Goal: Task Accomplishment & Management: Manage account settings

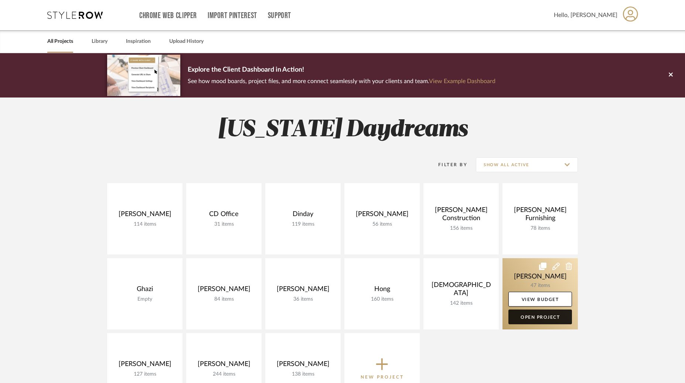
click at [542, 316] on link "Open Project" at bounding box center [540, 316] width 64 height 15
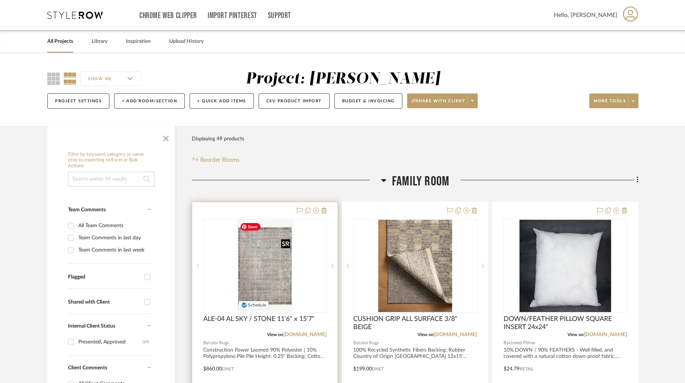
scroll to position [68, 0]
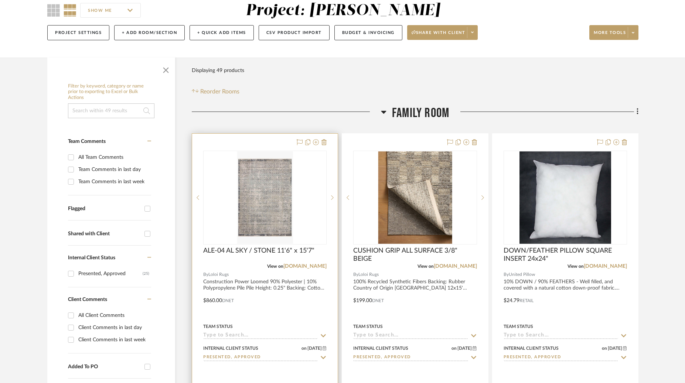
click at [302, 304] on div at bounding box center [264, 295] width 145 height 323
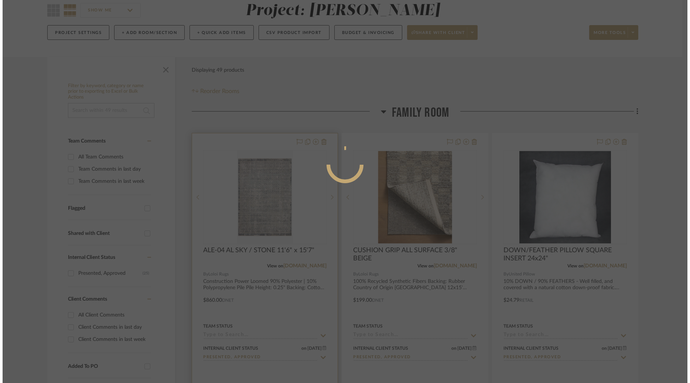
scroll to position [0, 0]
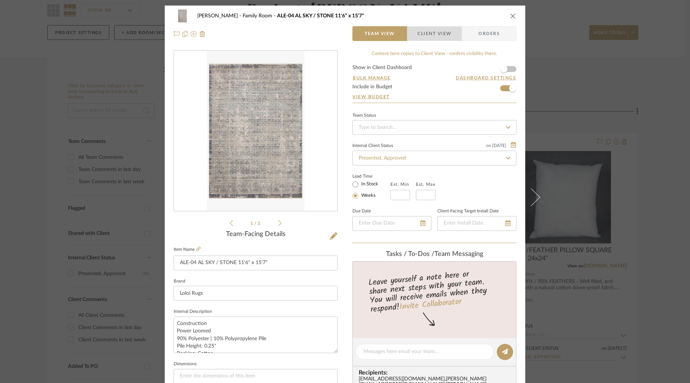
click at [433, 38] on span "Client View" at bounding box center [434, 33] width 34 height 15
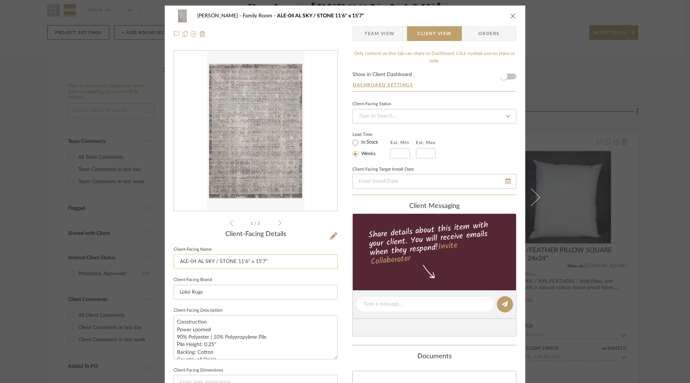
click at [282, 263] on input "ALE-04 AL SKY / STONE 11'6" x 15'7"" at bounding box center [256, 261] width 164 height 15
type input "Family Room Rug - S"
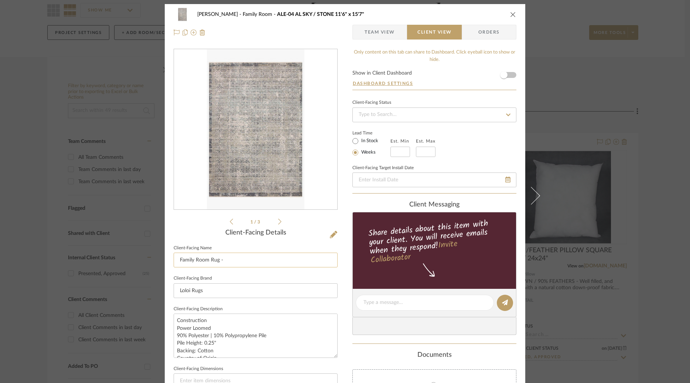
click at [207, 262] on input "Family Room Rug -" at bounding box center [256, 260] width 164 height 15
click at [240, 260] on input "Family Room Turkish Rug -" at bounding box center [256, 260] width 164 height 15
drag, startPoint x: 255, startPoint y: 260, endPoint x: 219, endPoint y: 251, distance: 37.1
click at [219, 253] on input "Family Room Turkish Rug" at bounding box center [256, 260] width 164 height 15
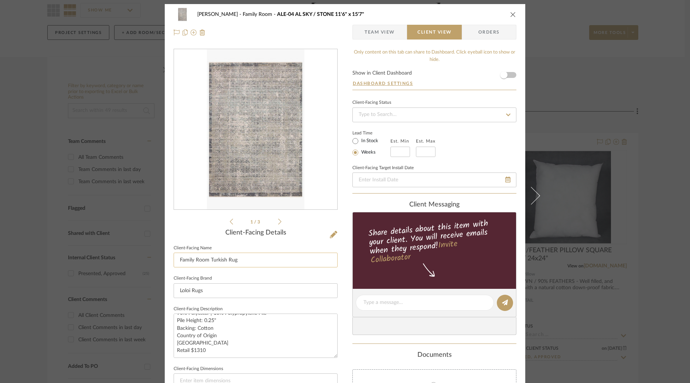
click at [230, 261] on input "Family Room Turkish Rug" at bounding box center [256, 260] width 164 height 15
click at [223, 258] on input "Family Room Turkish Rug" at bounding box center [256, 260] width 164 height 15
click at [238, 263] on input "Family Room Rug" at bounding box center [256, 260] width 164 height 15
type input "Family Room Rug - Sky/Stone"
click at [442, 83] on form "Show in Client Dashboard Dashboard Settings" at bounding box center [434, 80] width 164 height 19
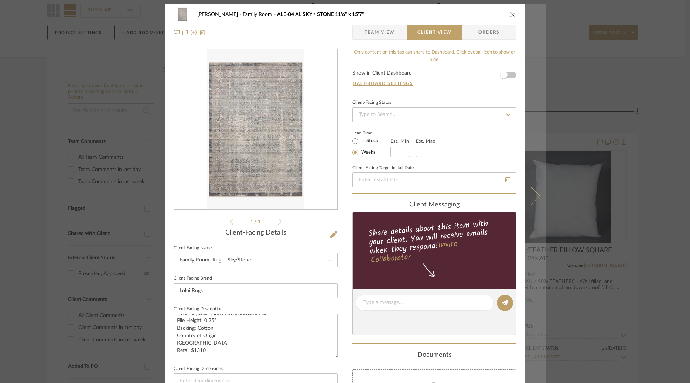
click at [537, 189] on button at bounding box center [535, 195] width 21 height 383
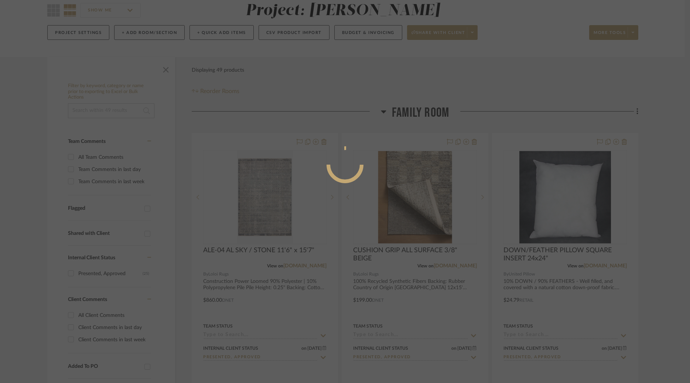
scroll to position [0, 0]
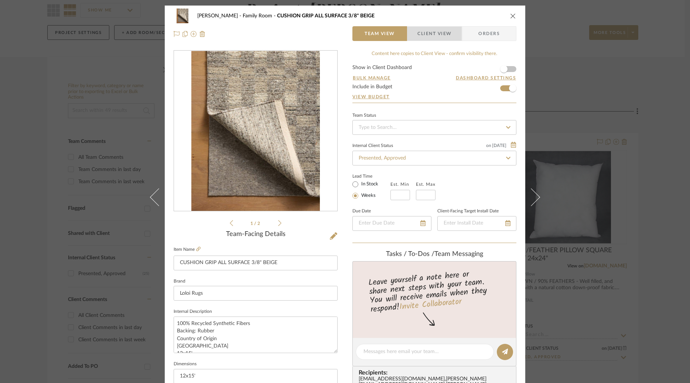
click at [432, 38] on span "Client View" at bounding box center [434, 33] width 34 height 15
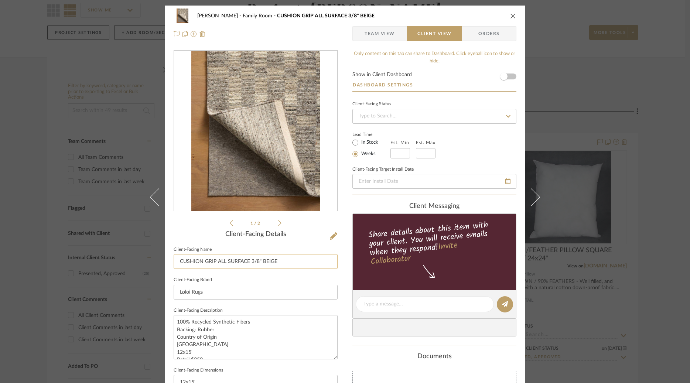
drag, startPoint x: 279, startPoint y: 262, endPoint x: 172, endPoint y: 261, distance: 106.7
click at [174, 261] on input "CUSHION GRIP ALL SURFACE 3/8" BEIGE" at bounding box center [256, 261] width 164 height 15
type input "Family Room Rug Pad - Cushion Grip"
click at [445, 172] on fieldset "Client-Facing Target Install Date" at bounding box center [434, 176] width 164 height 25
click at [465, 154] on div "Lead Time In Stock Weeks Est. Min Est. Max" at bounding box center [434, 144] width 164 height 29
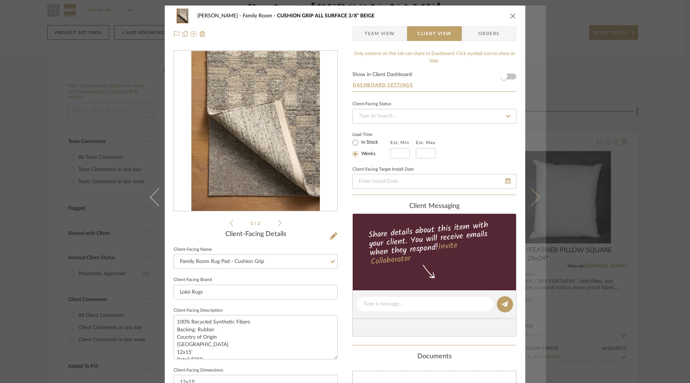
click at [533, 199] on icon at bounding box center [531, 197] width 18 height 18
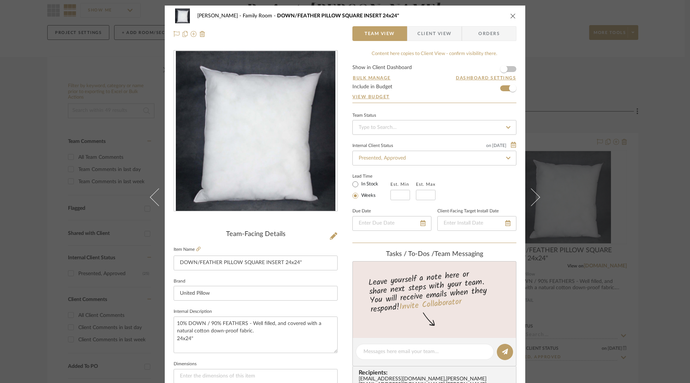
click at [436, 32] on span "Client View" at bounding box center [434, 33] width 34 height 15
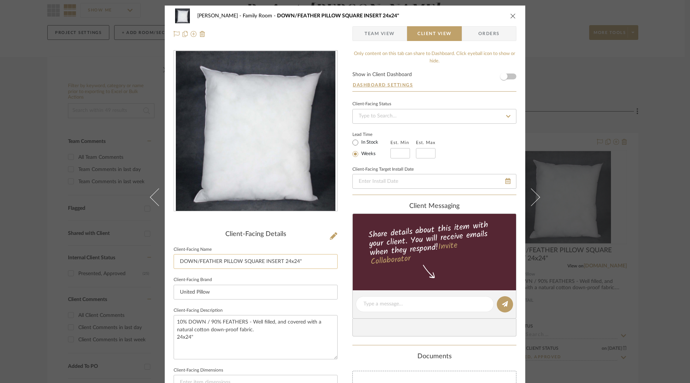
drag, startPoint x: 286, startPoint y: 261, endPoint x: 192, endPoint y: 261, distance: 93.8
click at [192, 261] on input "DOWN/FEATHER PILLOW SQUARE INSERT 24x24"" at bounding box center [256, 261] width 164 height 15
click at [276, 270] on sr-form-field "Client-Facing Name DOWN/FEATHER PILLOW SQUARE INSERT 24x24"" at bounding box center [256, 259] width 164 height 31
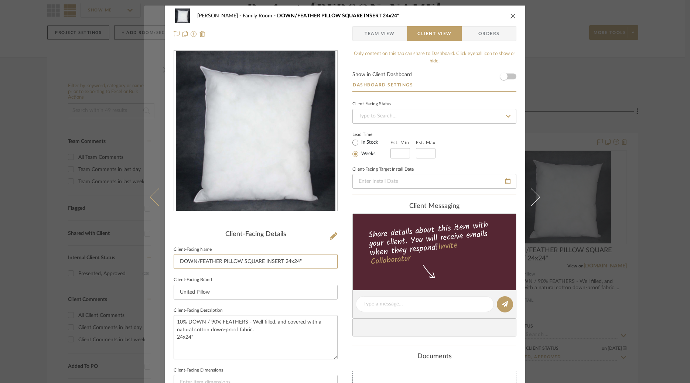
drag, startPoint x: 281, startPoint y: 261, endPoint x: 153, endPoint y: 258, distance: 128.2
click at [153, 259] on mat-dialog-content "[PERSON_NAME] Family Room DOWN/FEATHER PILLOW SQUARE INSERT 24x24" Team View Cl…" at bounding box center [345, 307] width 402 height 603
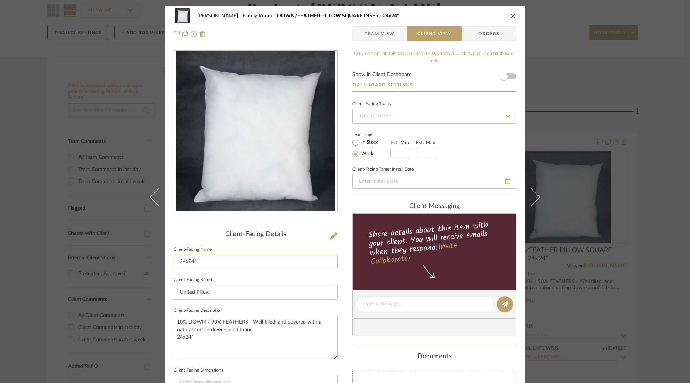
click at [206, 261] on input "24x24"" at bounding box center [256, 261] width 164 height 15
type input "24x24" Square Pillow Insert - Family Room"
click at [474, 173] on fieldset "Client-Facing Target Install Date" at bounding box center [434, 176] width 164 height 25
click at [474, 165] on fieldset "Client-Facing Target Install Date" at bounding box center [434, 176] width 164 height 25
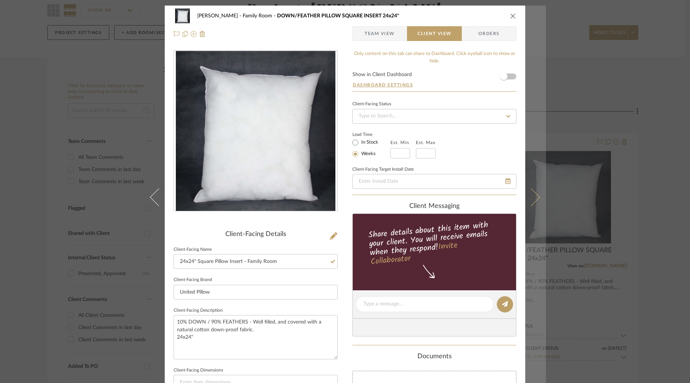
click at [529, 196] on icon at bounding box center [531, 197] width 18 height 18
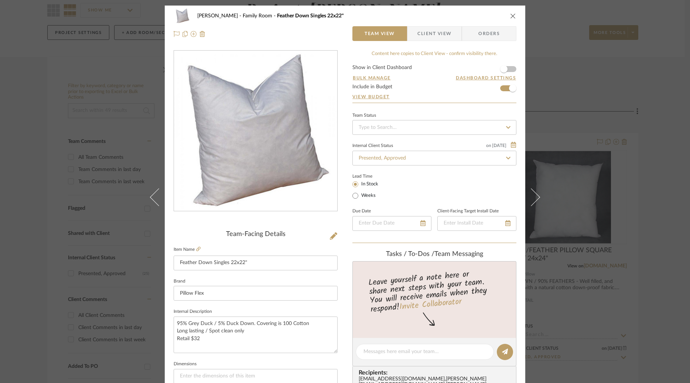
click at [436, 34] on span "Client View" at bounding box center [434, 33] width 34 height 15
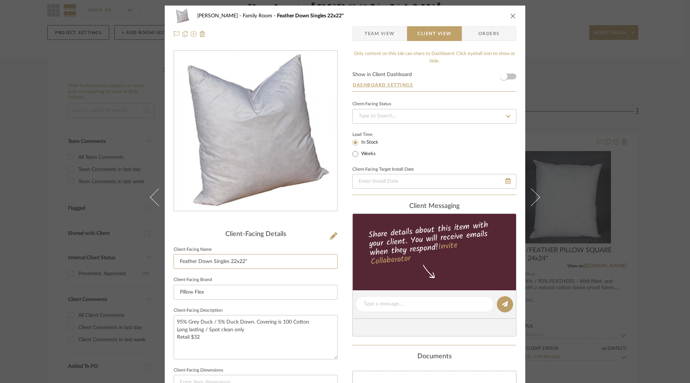
drag, startPoint x: 227, startPoint y: 262, endPoint x: 129, endPoint y: 249, distance: 98.7
click at [129, 249] on div "[PERSON_NAME] Family Room Feather Down Singles 22x22" Team View Client View Ord…" at bounding box center [345, 191] width 690 height 383
click at [219, 260] on input "22x22"" at bounding box center [256, 261] width 164 height 15
type input "22x22" Feather Pillow Insert"
click at [448, 154] on div "Lead Time In Stock Weeks" at bounding box center [434, 144] width 164 height 29
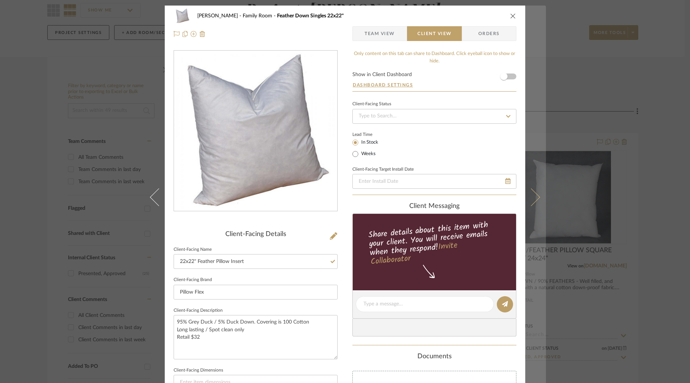
click at [534, 197] on icon at bounding box center [531, 197] width 18 height 18
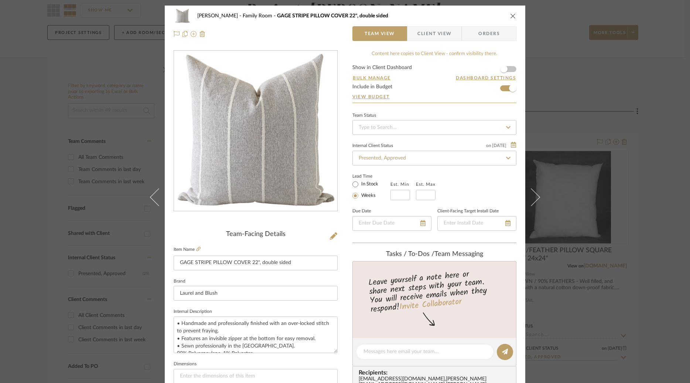
click at [433, 31] on span "Client View" at bounding box center [434, 33] width 34 height 15
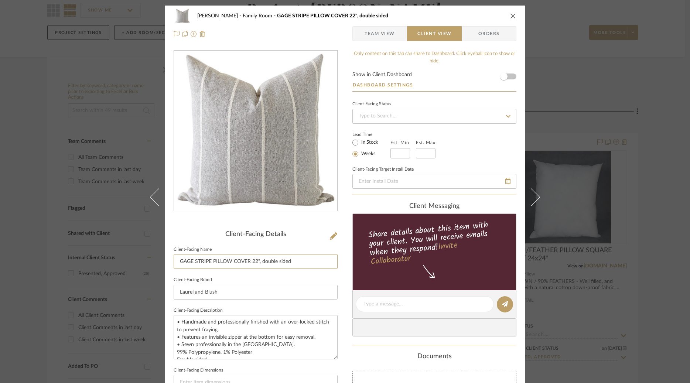
drag, startPoint x: 250, startPoint y: 261, endPoint x: 141, endPoint y: 261, distance: 108.9
click at [141, 261] on div "[PERSON_NAME] Family Room GAGE STRIPE PILLOW COVER 22", double sided Team View …" at bounding box center [345, 191] width 690 height 383
drag, startPoint x: 218, startPoint y: 265, endPoint x: 187, endPoint y: 263, distance: 31.2
click at [187, 263] on input "22", double sided" at bounding box center [256, 261] width 164 height 15
click at [187, 263] on input "22" Striped Pillow" at bounding box center [256, 261] width 164 height 15
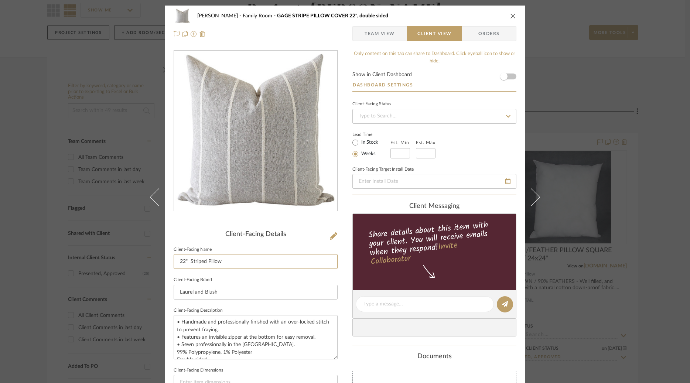
type input "22" Striped Pillow"
click at [469, 141] on div "Lead Time In Stock Weeks Est. Min Est. Max" at bounding box center [434, 144] width 164 height 29
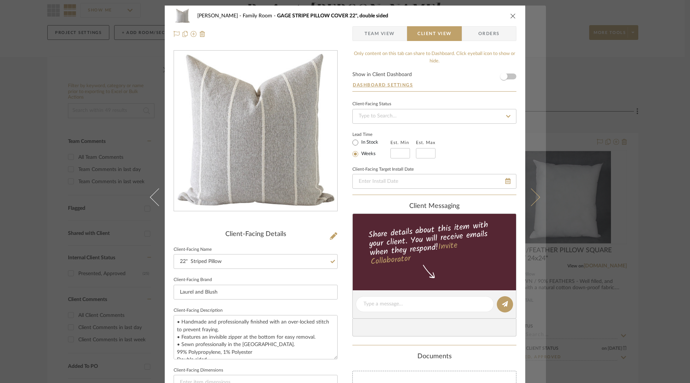
click at [528, 196] on icon at bounding box center [531, 197] width 18 height 18
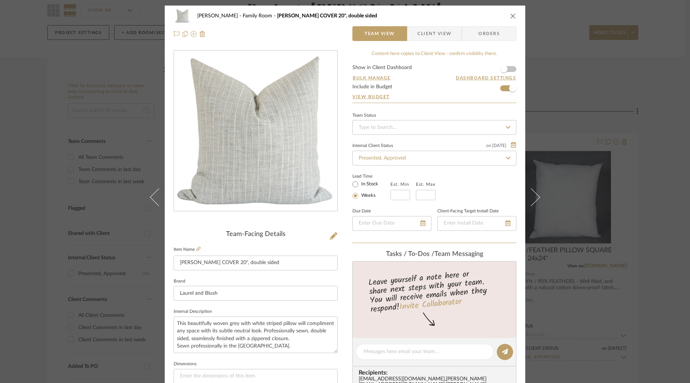
click at [434, 36] on span "Client View" at bounding box center [434, 33] width 34 height 15
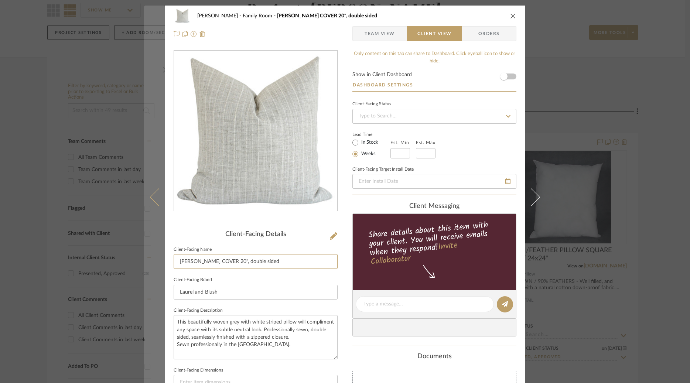
drag, startPoint x: 233, startPoint y: 262, endPoint x: 144, endPoint y: 261, distance: 89.7
click at [146, 262] on mat-dialog-content "[PERSON_NAME] Family Room GRANT PILLOW COVER 20", double sided Team View Client…" at bounding box center [345, 307] width 402 height 603
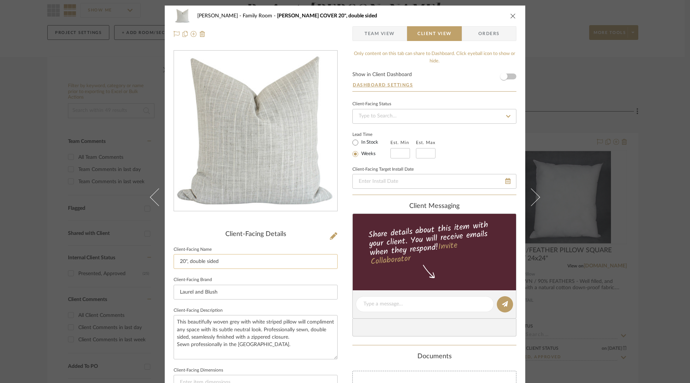
drag, startPoint x: 222, startPoint y: 262, endPoint x: 191, endPoint y: 261, distance: 30.3
click at [191, 261] on input "20", double sided" at bounding box center [256, 261] width 164 height 15
type input "20" Pillow - Family Room"
click at [344, 220] on div "[PERSON_NAME] Family Room GRANT PILLOW COVER 20", double sided Team View Client…" at bounding box center [345, 307] width 360 height 603
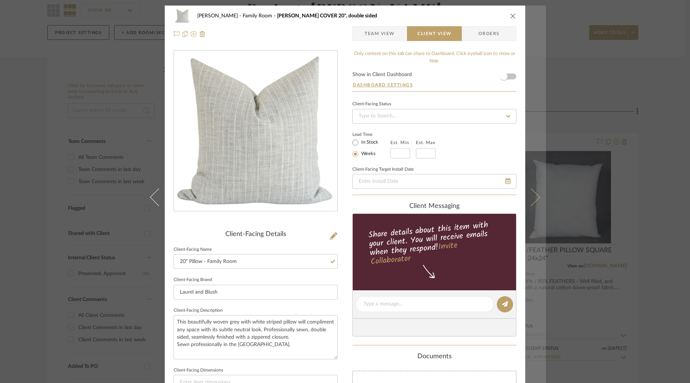
click at [537, 192] on button at bounding box center [535, 197] width 21 height 383
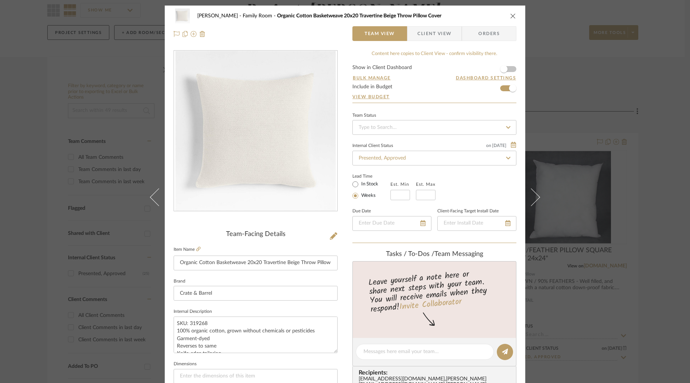
click at [434, 31] on span "Client View" at bounding box center [434, 33] width 34 height 15
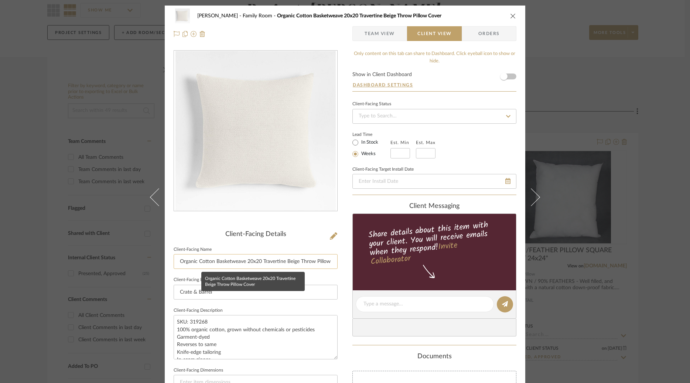
click at [251, 260] on input "Organic Cotton Basketweave 20x20 Travertine Beige Throw Pillow Cover" at bounding box center [256, 261] width 164 height 15
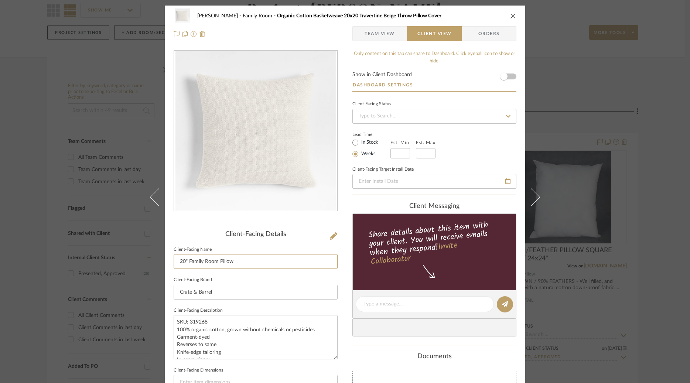
type input "20" Family Room Pillow"
click at [481, 149] on div "Lead Time In Stock Weeks Est. Min Est. Max" at bounding box center [434, 144] width 164 height 29
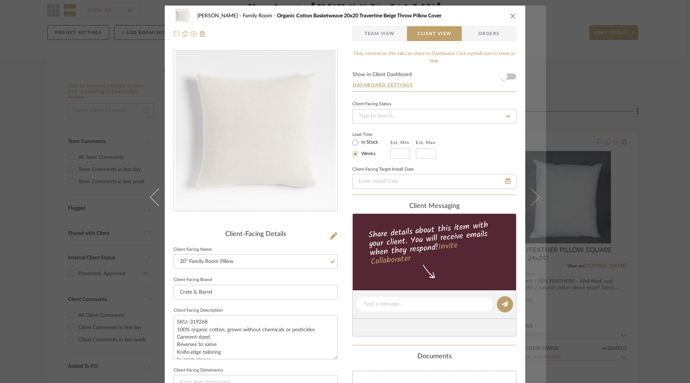
click at [532, 200] on icon at bounding box center [531, 197] width 18 height 18
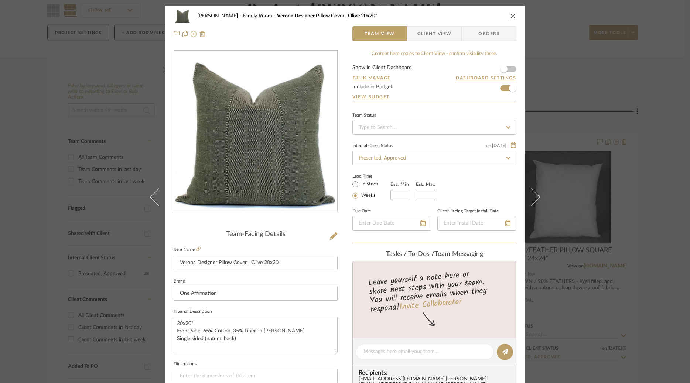
click at [428, 35] on span "Client View" at bounding box center [434, 33] width 34 height 15
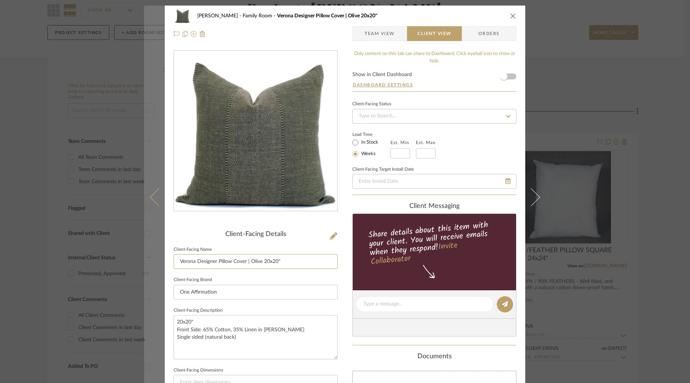
drag, startPoint x: 245, startPoint y: 263, endPoint x: 154, endPoint y: 263, distance: 90.8
click at [154, 263] on mat-dialog-content "[PERSON_NAME] Family Room Verona Designer Pillow Cover | Olive 20x20" Team View…" at bounding box center [345, 307] width 402 height 603
type input "F"
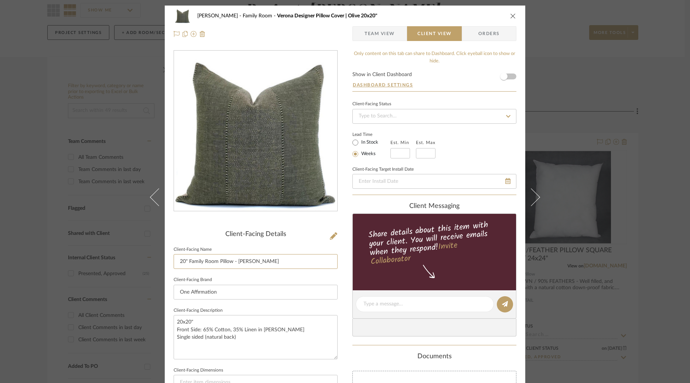
type input "20" Family Room Pillow - [PERSON_NAME]"
click at [476, 152] on div "Lead Time In Stock Weeks Est. Min Est. Max" at bounding box center [434, 144] width 164 height 29
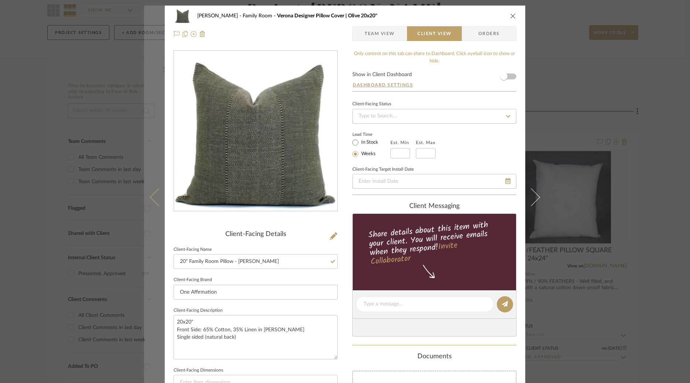
click at [149, 199] on button at bounding box center [154, 197] width 21 height 383
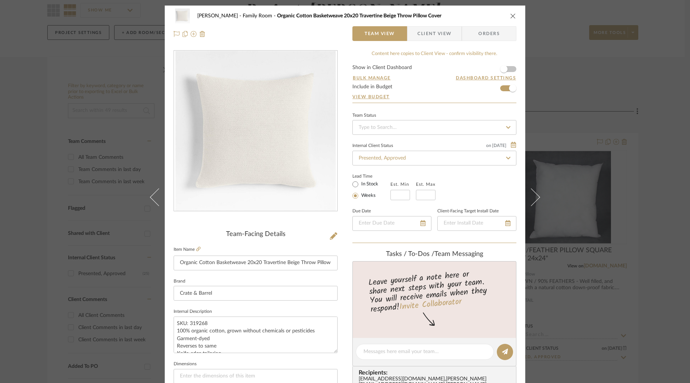
click at [426, 35] on span "Client View" at bounding box center [434, 33] width 34 height 15
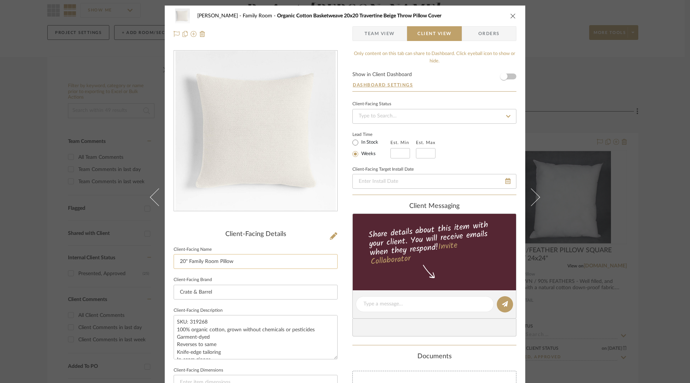
click at [243, 265] on input "20" Family Room Pillow" at bounding box center [256, 261] width 164 height 15
type input "20" Family Room Pillow- Beige"
click at [462, 156] on div "Lead Time In Stock Weeks Est. Min Est. Max" at bounding box center [434, 144] width 164 height 29
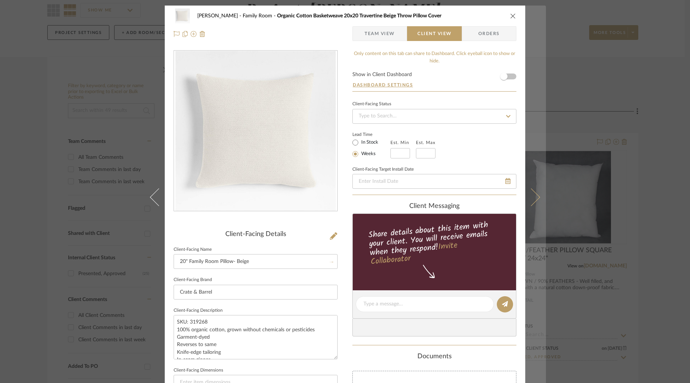
click at [534, 196] on icon at bounding box center [531, 197] width 18 height 18
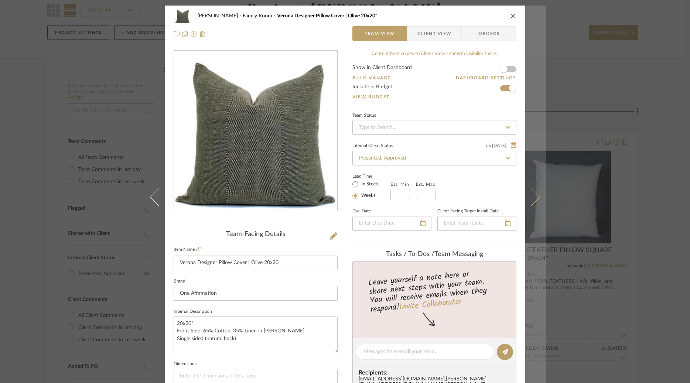
click at [535, 200] on button at bounding box center [535, 197] width 21 height 383
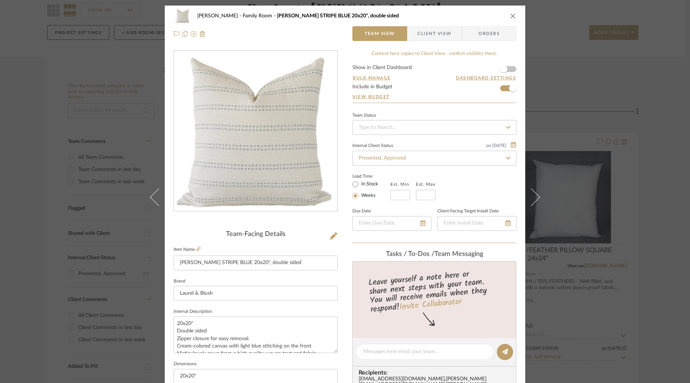
click at [434, 35] on span "Client View" at bounding box center [434, 33] width 34 height 15
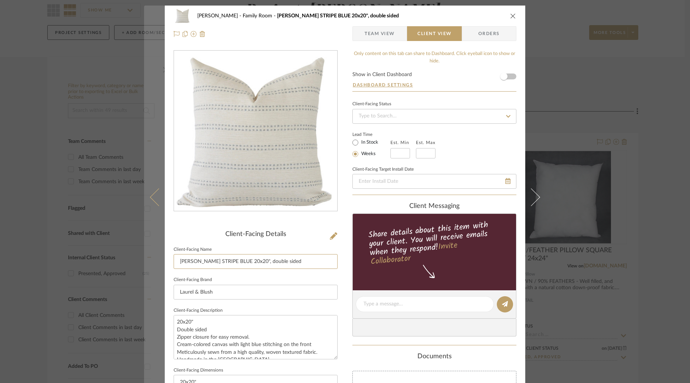
drag, startPoint x: 277, startPoint y: 264, endPoint x: 161, endPoint y: 263, distance: 116.7
click at [162, 264] on mat-dialog-content "[PERSON_NAME] Family Room [PERSON_NAME] STRIPE BLUE 20x20", double sided Team V…" at bounding box center [345, 307] width 402 height 603
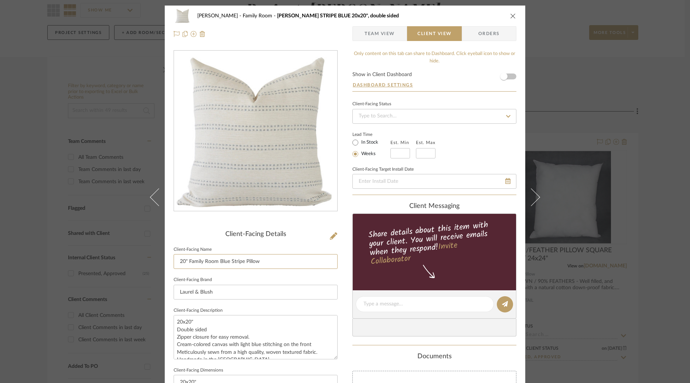
type input "20" Family Room Blue Stripe Pillow"
click at [469, 143] on div "Lead Time In Stock Weeks Est. Min Est. Max" at bounding box center [434, 144] width 164 height 29
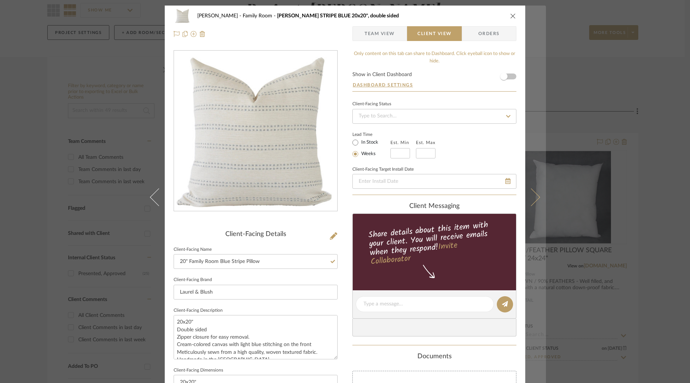
click at [531, 195] on icon at bounding box center [531, 197] width 18 height 18
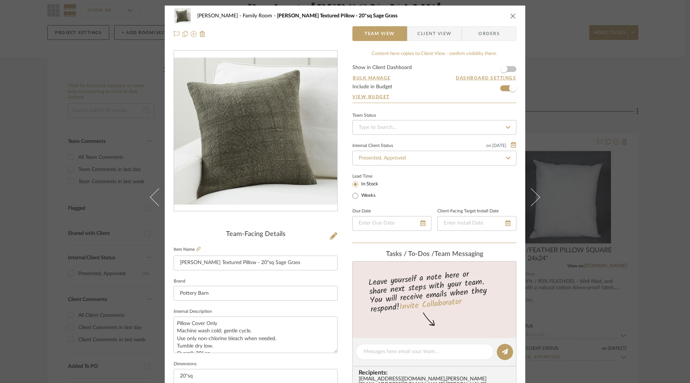
click at [434, 35] on span "Client View" at bounding box center [434, 33] width 34 height 15
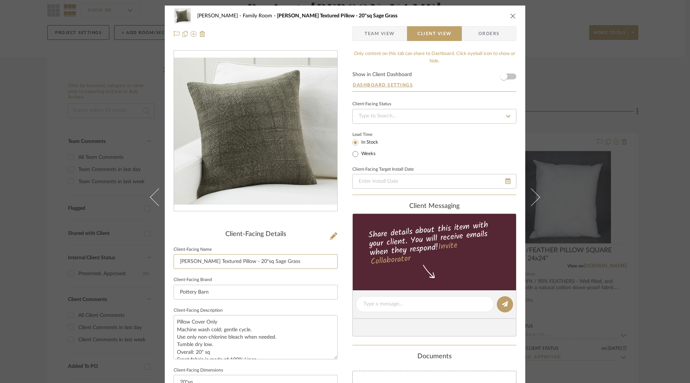
drag, startPoint x: 239, startPoint y: 263, endPoint x: 119, endPoint y: 260, distance: 119.7
click at [119, 260] on div "[PERSON_NAME] Family Room [PERSON_NAME] Linen Textured Pillow - 20"sq Sage Gras…" at bounding box center [345, 191] width 690 height 383
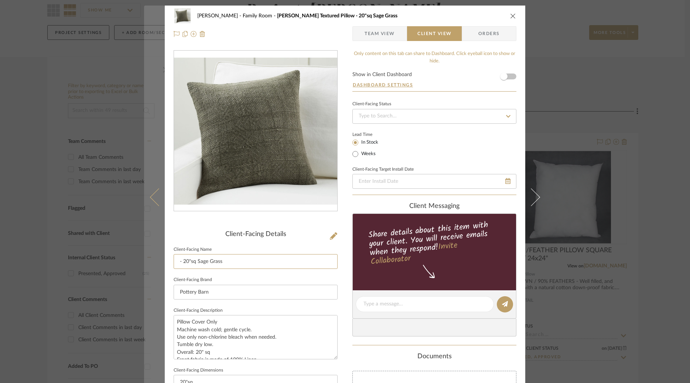
drag, startPoint x: 181, startPoint y: 262, endPoint x: 155, endPoint y: 262, distance: 25.5
click at [155, 262] on mat-dialog-content "[PERSON_NAME] Family Room [PERSON_NAME] Linen Textured Pillow - 20"sq Sage Gras…" at bounding box center [345, 307] width 402 height 603
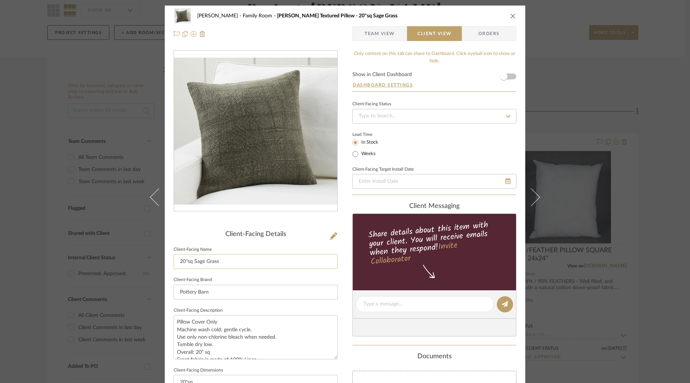
click at [190, 262] on input "20"sq Sage Grass" at bounding box center [256, 261] width 164 height 15
type input "20" Family Room Pillow - Sage Grass"
click at [459, 133] on div "Lead Time In Stock Weeks" at bounding box center [434, 144] width 164 height 29
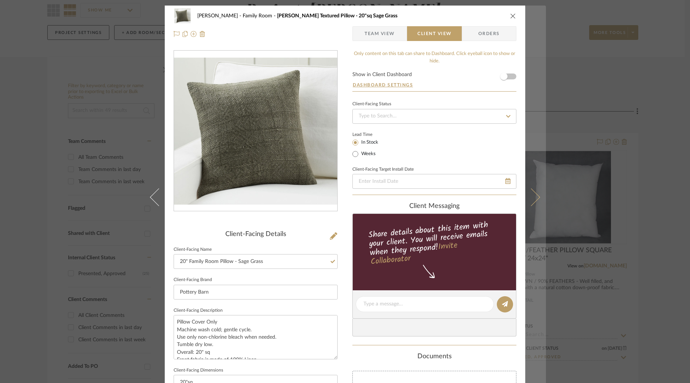
click at [539, 193] on button at bounding box center [535, 197] width 21 height 383
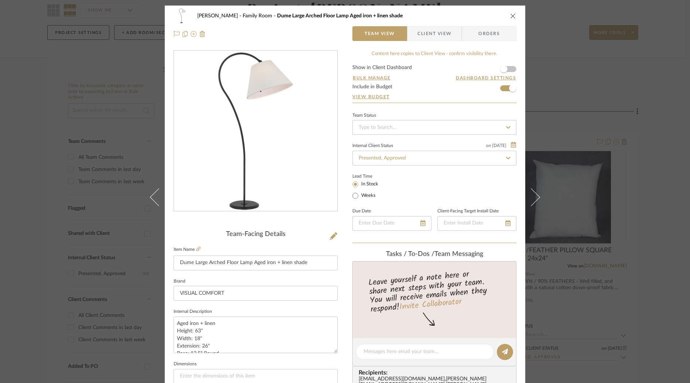
click at [434, 35] on span "Client View" at bounding box center [434, 33] width 34 height 15
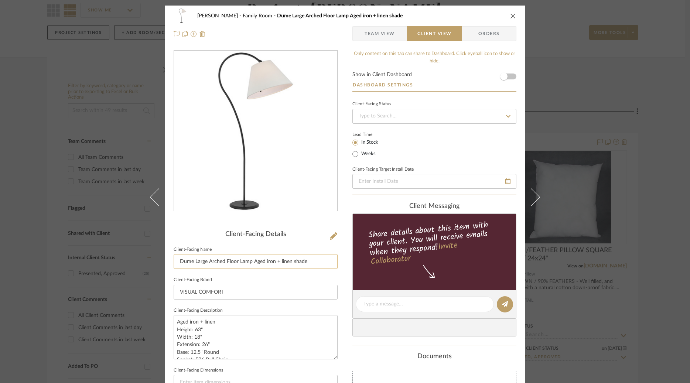
drag, startPoint x: 274, startPoint y: 262, endPoint x: 182, endPoint y: 255, distance: 92.6
click at [182, 255] on input "Dume Large Arched Floor Lamp Aged iron + linen shade" at bounding box center [256, 261] width 164 height 15
type input "Family Room Arched Floor Lamp"
click at [476, 162] on div "Client-Facing Status Lead Time In Stock Weeks Client-Facing Target Install Date" at bounding box center [434, 147] width 164 height 96
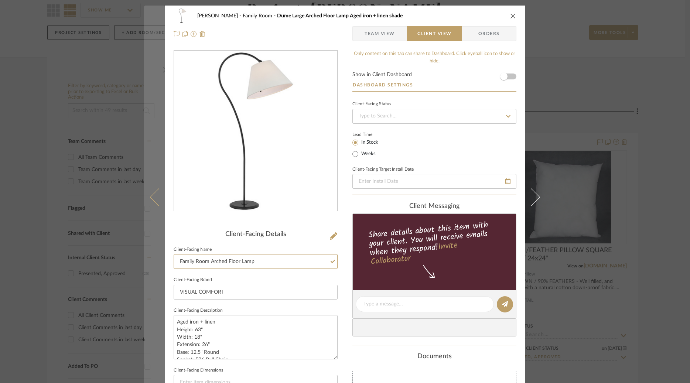
drag, startPoint x: 206, startPoint y: 261, endPoint x: 161, endPoint y: 257, distance: 45.6
click at [165, 261] on div "[PERSON_NAME] Family Room Dume Large Arched Floor Lamp Aged iron + linen shade …" at bounding box center [345, 307] width 360 height 603
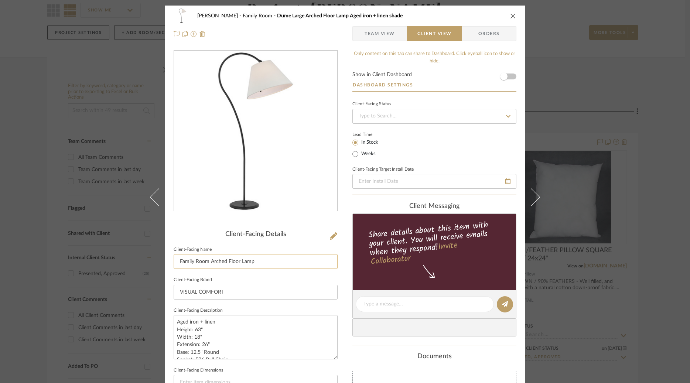
drag, startPoint x: 204, startPoint y: 262, endPoint x: 171, endPoint y: 261, distance: 32.5
click at [174, 261] on input "Family Room Arched Floor Lamp" at bounding box center [256, 261] width 164 height 15
click at [466, 149] on div "Lead Time In Stock Weeks" at bounding box center [434, 144] width 164 height 29
type input "Arched Floor Lamp"
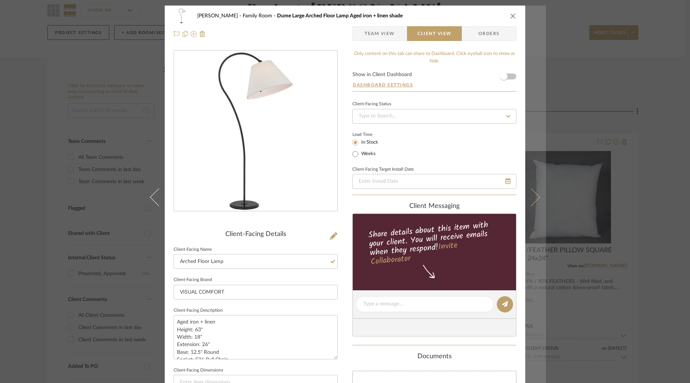
click at [534, 194] on icon at bounding box center [531, 197] width 18 height 18
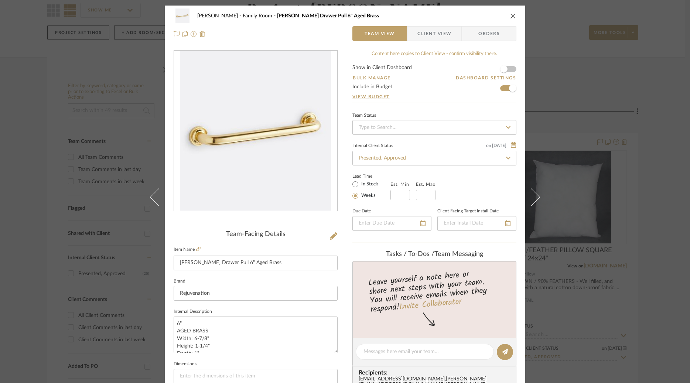
click at [439, 40] on span "Client View" at bounding box center [434, 33] width 34 height 15
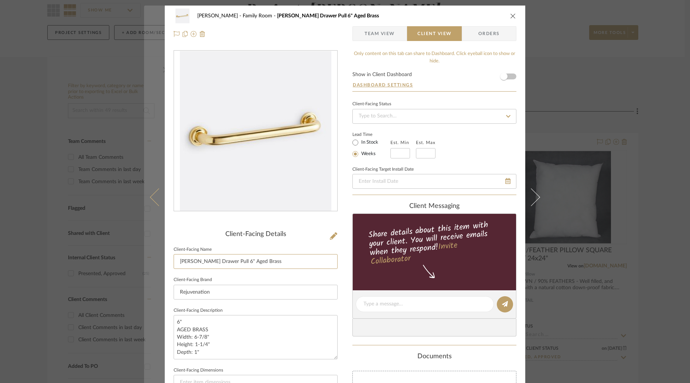
drag, startPoint x: 209, startPoint y: 262, endPoint x: 147, endPoint y: 256, distance: 62.3
click at [148, 260] on mat-dialog-content "[PERSON_NAME] Family Room [PERSON_NAME] Drawer Pull 6" Aged Brass Team View Cli…" at bounding box center [345, 307] width 402 height 603
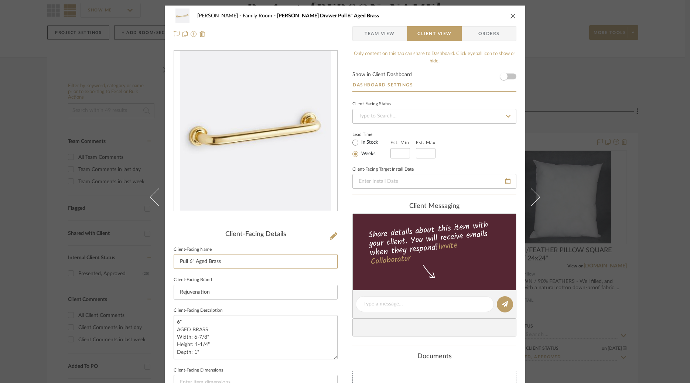
drag, startPoint x: 193, startPoint y: 260, endPoint x: 166, endPoint y: 260, distance: 27.0
click at [167, 260] on div "[PERSON_NAME] Family Room [PERSON_NAME] Drawer Pull 6" Aged Brass Team View Cli…" at bounding box center [345, 307] width 360 height 603
type input "Family Room 6" Pull - Aged Brass"
click at [451, 153] on div "Lead Time In Stock Weeks Est. Min Est. Max" at bounding box center [434, 144] width 164 height 29
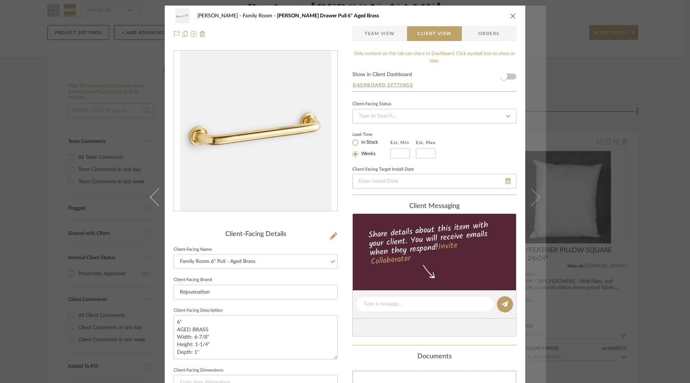
click at [535, 201] on button at bounding box center [535, 197] width 21 height 383
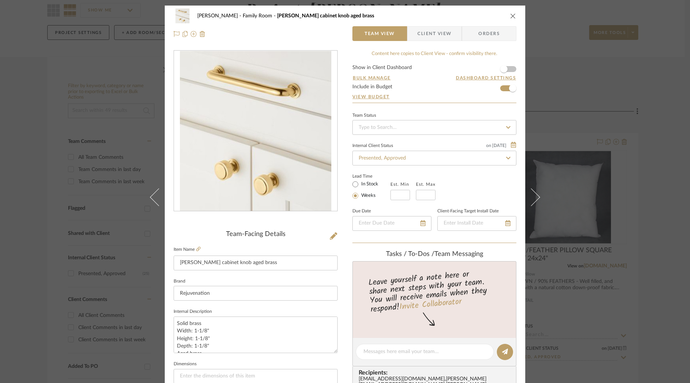
click at [447, 33] on span "Client View" at bounding box center [434, 33] width 34 height 15
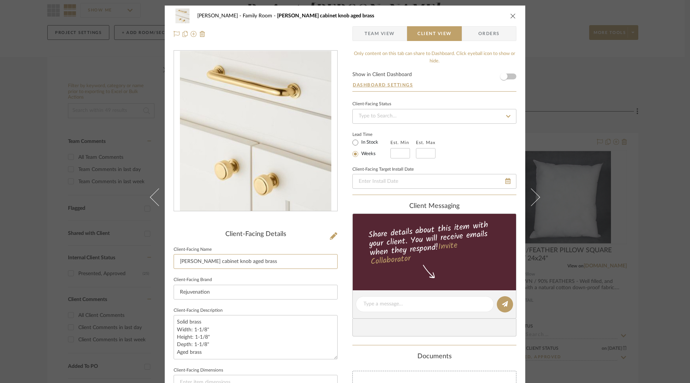
drag, startPoint x: 247, startPoint y: 261, endPoint x: 131, endPoint y: 258, distance: 116.7
click at [131, 258] on div "[PERSON_NAME] Family Room [PERSON_NAME] cabinet knob aged brass Team View Clien…" at bounding box center [345, 191] width 690 height 383
type input "Family Room Knob - Aged Brass"
click at [478, 138] on div "Lead Time In Stock Weeks Est. Min Est. Max" at bounding box center [434, 144] width 164 height 29
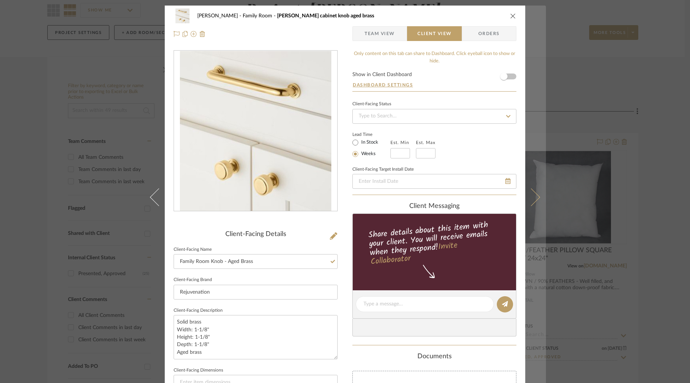
click at [531, 194] on icon at bounding box center [531, 197] width 18 height 18
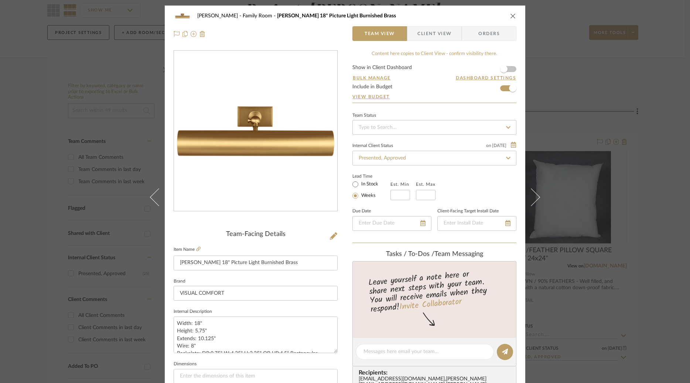
click at [441, 34] on span "Client View" at bounding box center [434, 33] width 34 height 15
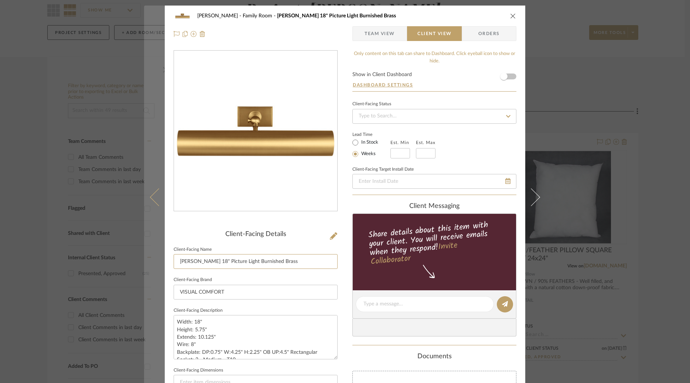
drag, startPoint x: 282, startPoint y: 262, endPoint x: 148, endPoint y: 261, distance: 134.8
click at [148, 262] on mat-dialog-content "[PERSON_NAME] Family Room [PERSON_NAME] 18" Picture Light Burnished Brass Team …" at bounding box center [345, 307] width 402 height 603
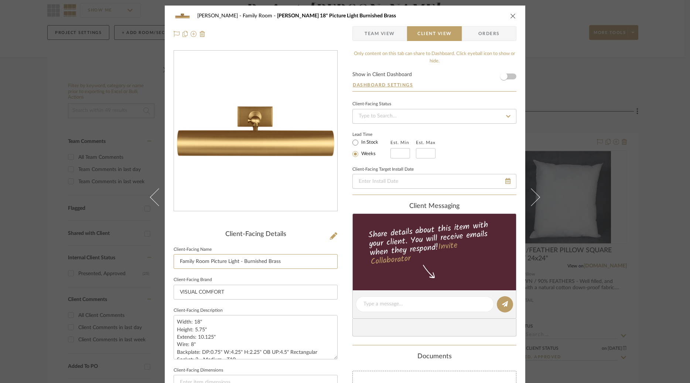
type input "Family Room Picture Light - Burnished Brass"
click at [466, 156] on div "Lead Time In Stock Weeks Est. Min Est. Max" at bounding box center [434, 144] width 164 height 29
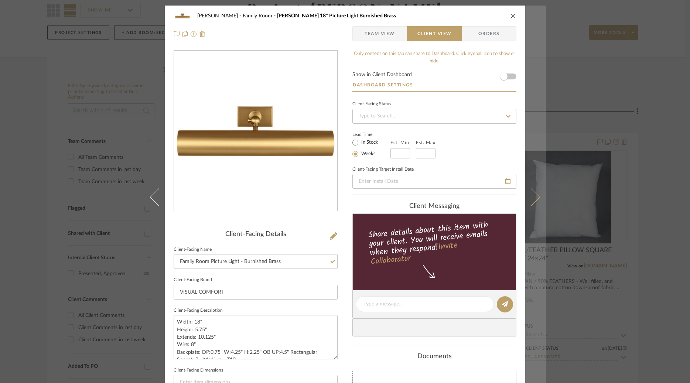
click at [533, 205] on button at bounding box center [535, 197] width 21 height 383
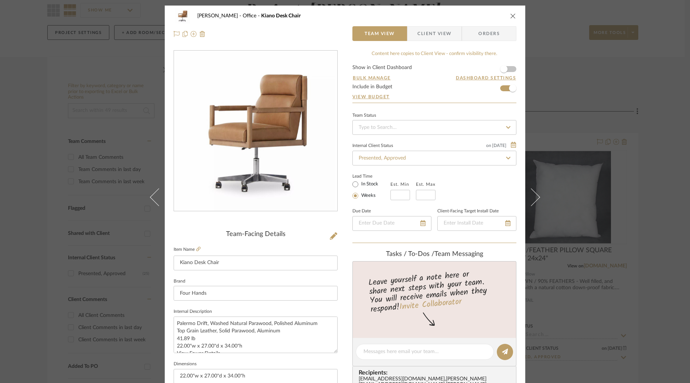
click at [445, 39] on span "Client View" at bounding box center [434, 33] width 34 height 15
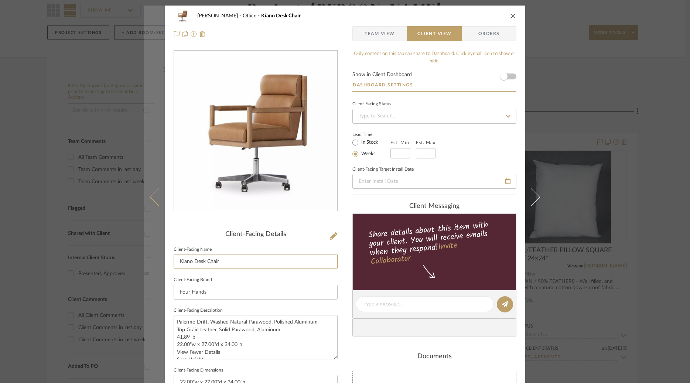
drag, startPoint x: 224, startPoint y: 263, endPoint x: 160, endPoint y: 263, distance: 63.5
click at [160, 263] on mat-dialog-content "[PERSON_NAME] Office Kiano Desk Chair Team View Client View Orders Client-Facin…" at bounding box center [345, 307] width 402 height 603
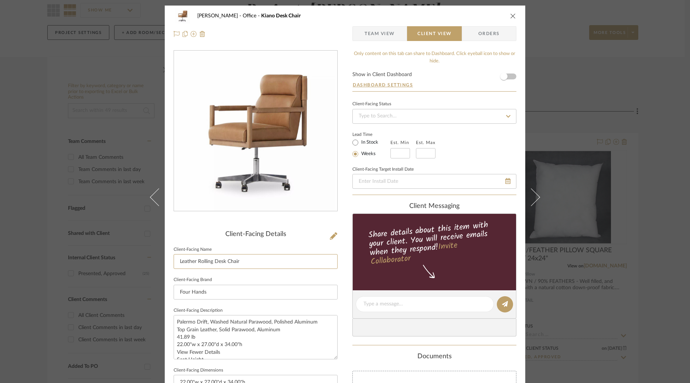
type input "Leather Rolling Desk Chair"
click at [465, 146] on div "Lead Time In Stock Weeks Est. Min Est. Max" at bounding box center [434, 144] width 164 height 29
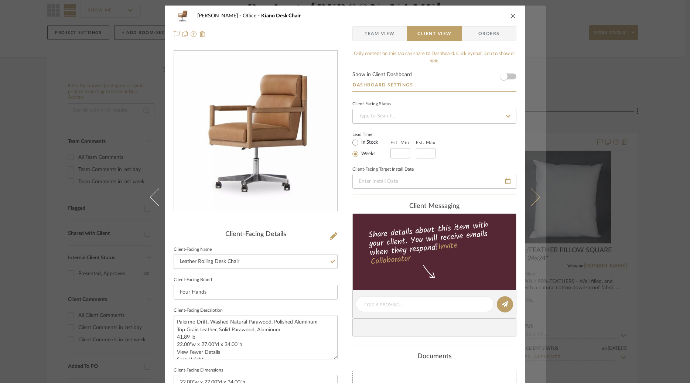
click at [529, 201] on icon at bounding box center [531, 197] width 18 height 18
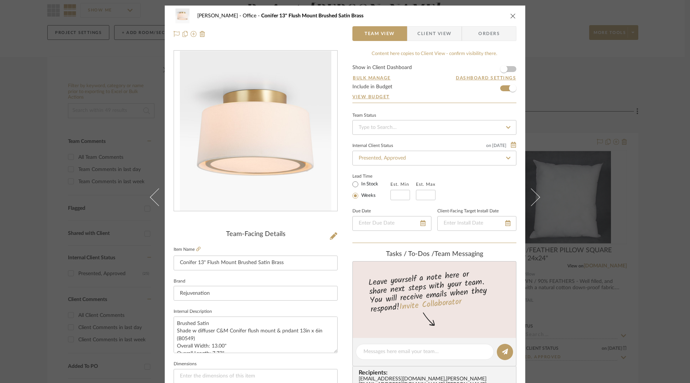
click at [433, 36] on span "Client View" at bounding box center [434, 33] width 34 height 15
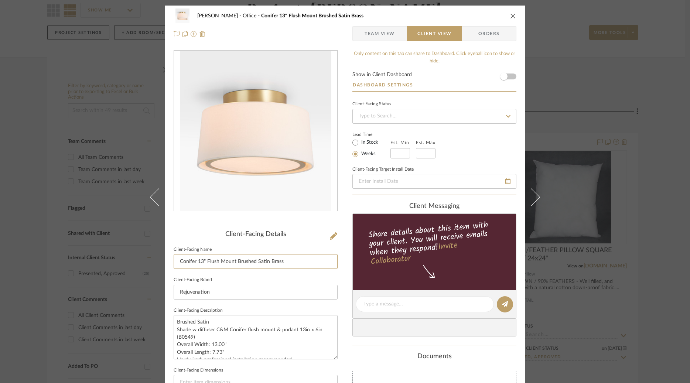
drag, startPoint x: 288, startPoint y: 257, endPoint x: 126, endPoint y: 272, distance: 162.1
click at [126, 272] on div "[PERSON_NAME] Office Conifer 13" Flush Mount Brushed Satin Brass Team View Clie…" at bounding box center [345, 191] width 690 height 383
type input "Office Flush Mount"
click at [479, 145] on div "Lead Time In Stock Weeks Est. Min Est. Max" at bounding box center [434, 144] width 164 height 29
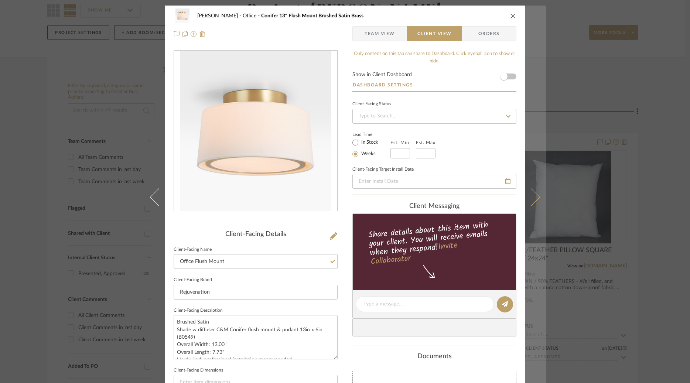
click at [531, 196] on icon at bounding box center [531, 197] width 18 height 18
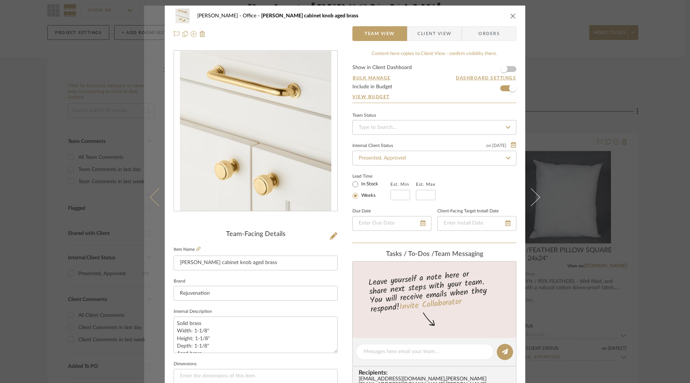
click at [147, 209] on button at bounding box center [154, 197] width 21 height 383
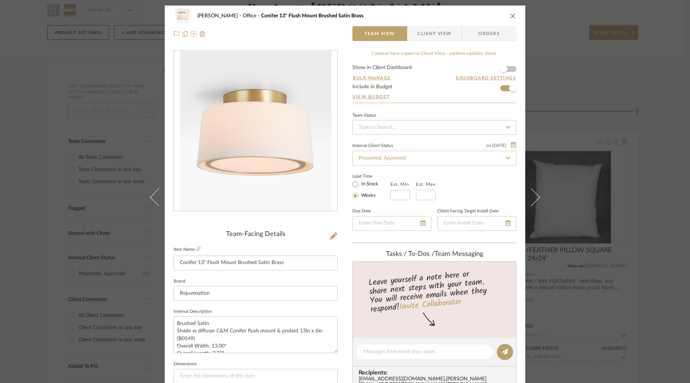
click at [427, 40] on span "Client View" at bounding box center [434, 33] width 34 height 15
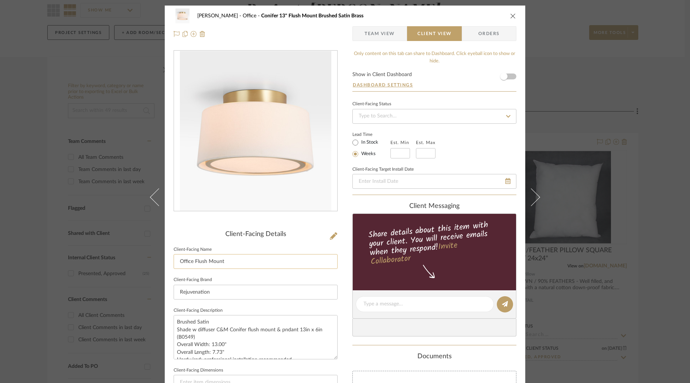
click at [287, 264] on input "Office Flush Mount" at bounding box center [256, 261] width 164 height 15
type input "Office Flush Mount Fixture"
click at [481, 159] on div "Client-Facing Status Lead Time In Stock Weeks Est. Min Est. Max Client-Facing T…" at bounding box center [434, 147] width 164 height 96
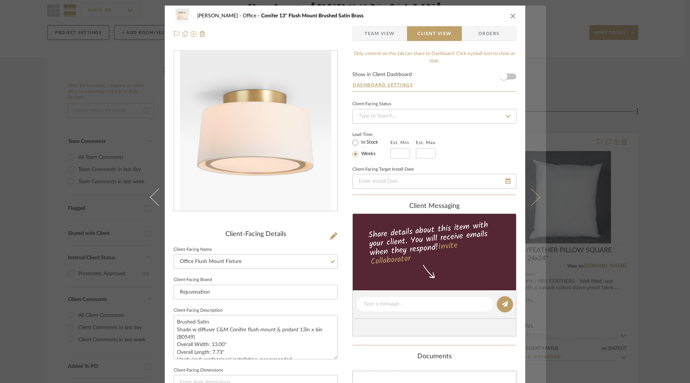
click at [536, 197] on icon at bounding box center [531, 197] width 18 height 18
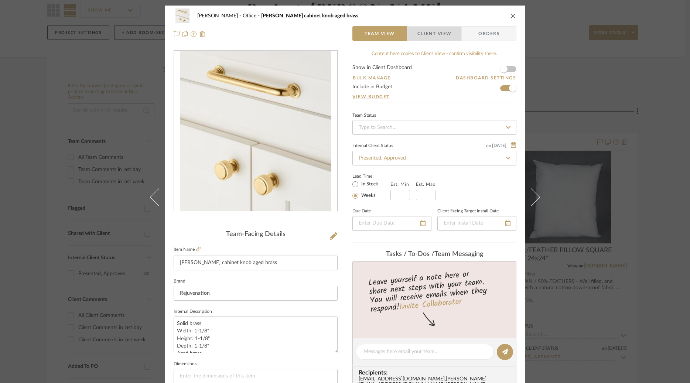
click at [430, 32] on span "Client View" at bounding box center [434, 33] width 34 height 15
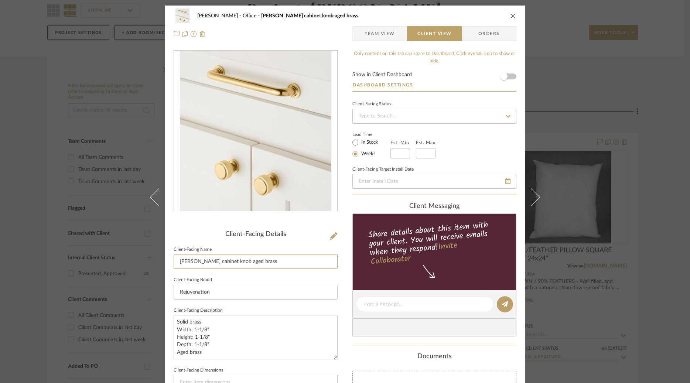
drag, startPoint x: 268, startPoint y: 263, endPoint x: 119, endPoint y: 262, distance: 148.4
click at [119, 262] on div "[PERSON_NAME] Office [PERSON_NAME] cabinet knob aged brass Team View Client Vie…" at bounding box center [345, 191] width 690 height 383
type input "Office Cabinet Knob - Aged Brass"
click at [461, 147] on div "Lead Time In Stock Weeks Est. Min Est. Max" at bounding box center [434, 144] width 164 height 29
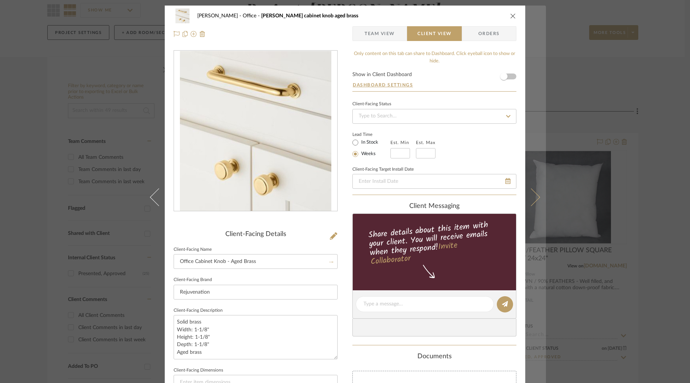
click at [537, 197] on icon at bounding box center [531, 197] width 18 height 18
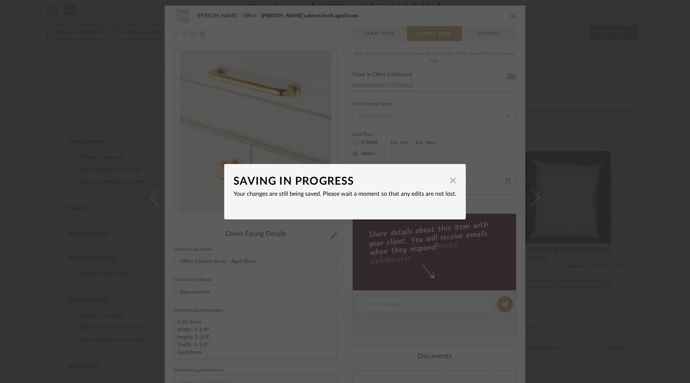
click at [453, 181] on dialog-content "SAVING IN PROGRESS × Your changes are still being saved. Please wait a moment s…" at bounding box center [344, 191] width 241 height 55
click at [446, 184] on span "button" at bounding box center [452, 180] width 15 height 15
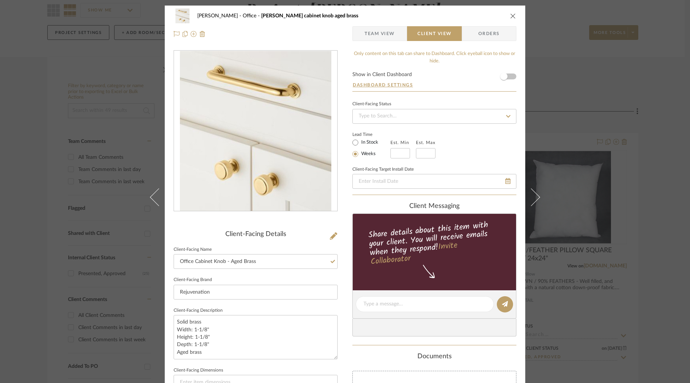
scroll to position [6, 0]
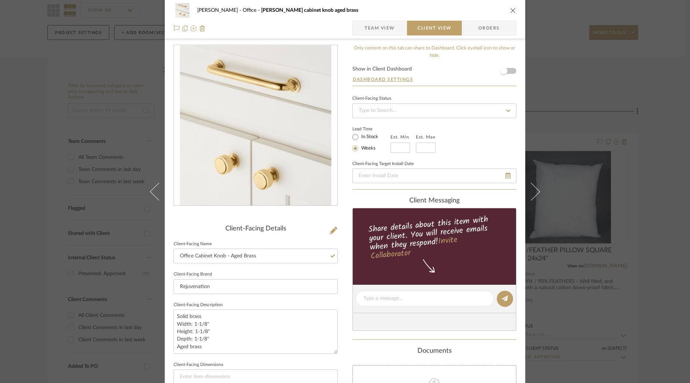
click at [457, 154] on div "Client-Facing Status Lead Time In Stock Weeks Est. Min Est. Max Client-Facing T…" at bounding box center [434, 141] width 164 height 96
click at [529, 188] on icon at bounding box center [531, 191] width 18 height 18
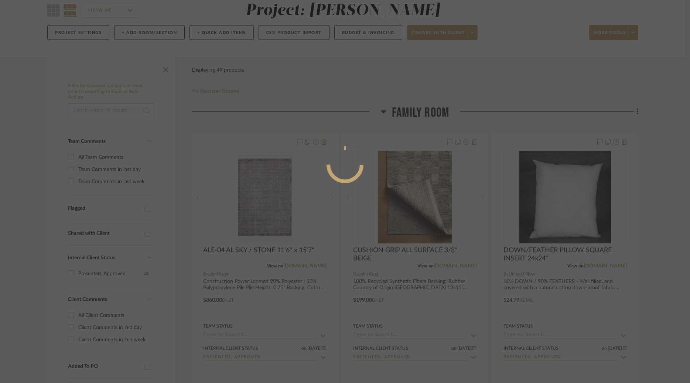
scroll to position [0, 0]
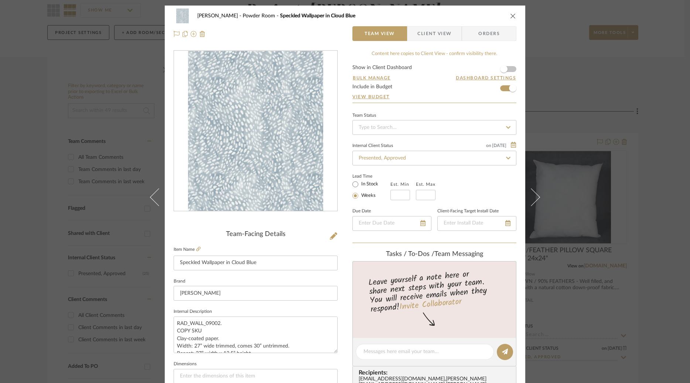
click at [430, 35] on span "Client View" at bounding box center [434, 33] width 34 height 15
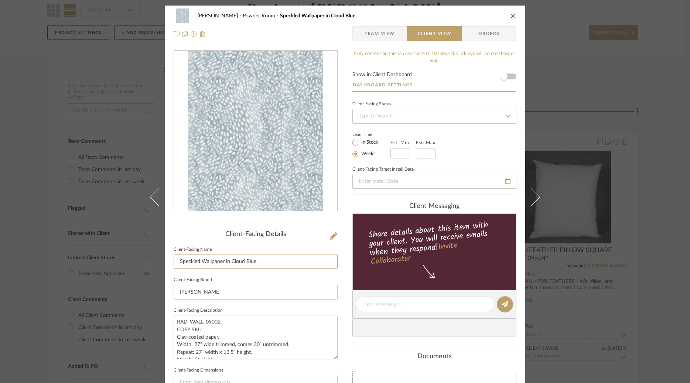
drag, startPoint x: 264, startPoint y: 260, endPoint x: 86, endPoint y: 246, distance: 178.6
click at [86, 246] on div "[PERSON_NAME] Powder Room Speckled Wallpaper in Cloud Blue Team View Client Vie…" at bounding box center [345, 191] width 690 height 383
type input "Powder Bathroom Wallpaper - Speckled Blue"
click at [497, 153] on div "Lead Time In Stock Weeks Est. Min Est. Max" at bounding box center [434, 144] width 164 height 29
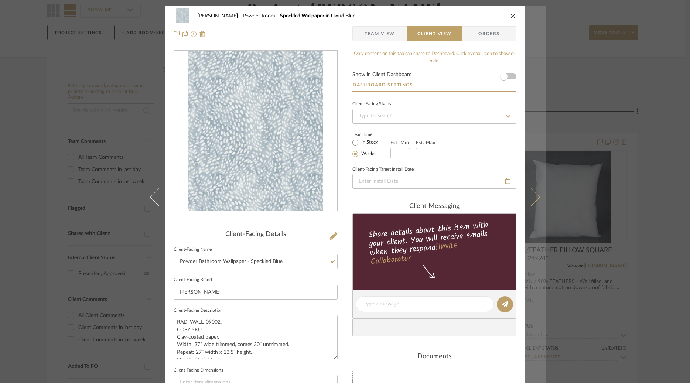
click at [535, 196] on icon at bounding box center [531, 197] width 18 height 18
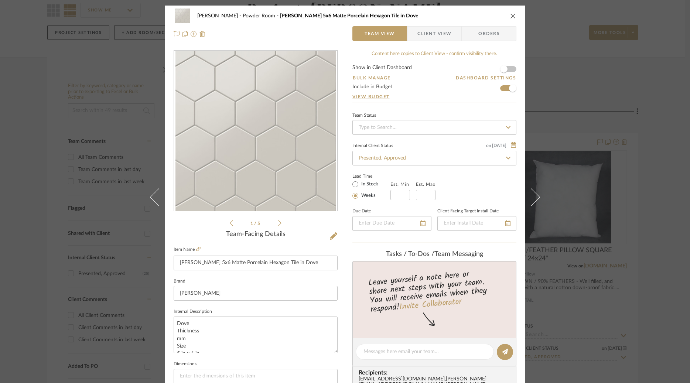
click at [436, 31] on span "Client View" at bounding box center [434, 33] width 34 height 15
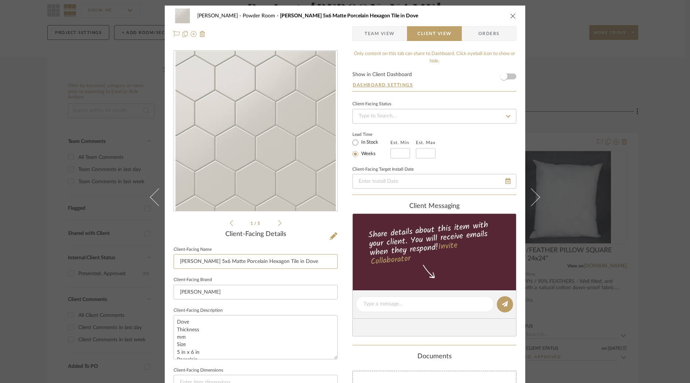
drag, startPoint x: 300, startPoint y: 261, endPoint x: 131, endPoint y: 261, distance: 168.7
click at [131, 261] on div "[PERSON_NAME] Powder Room [PERSON_NAME] 5x6 Matte Porcelain Hexagon Tile in Dov…" at bounding box center [345, 191] width 690 height 383
type input "Powder Bathroom Hex Tile"
click at [494, 150] on div "Lead Time In Stock Weeks Est. Min Est. Max" at bounding box center [434, 144] width 164 height 29
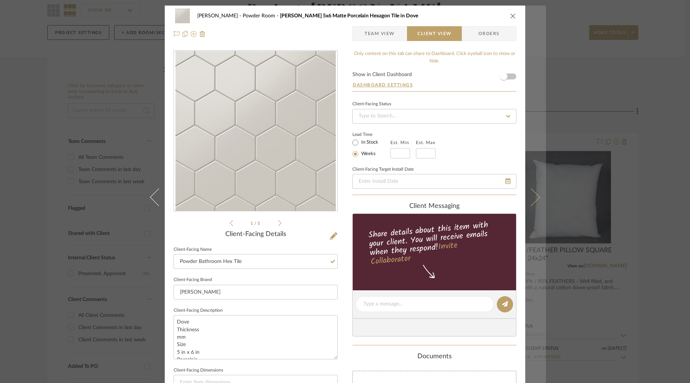
click at [536, 201] on button at bounding box center [535, 197] width 21 height 383
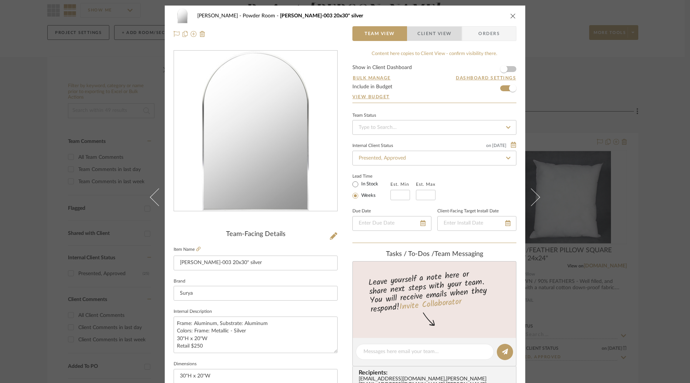
click at [423, 36] on span "Client View" at bounding box center [434, 33] width 34 height 15
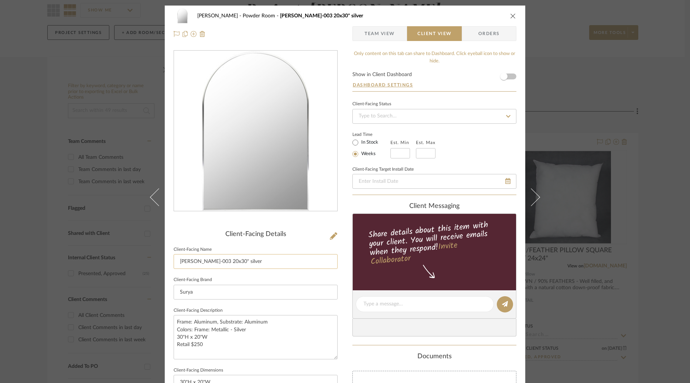
drag, startPoint x: 259, startPoint y: 264, endPoint x: 172, endPoint y: 264, distance: 87.5
click at [177, 264] on input "[PERSON_NAME]-003 20x30" silver" at bounding box center [256, 261] width 164 height 15
type input "Powder Bathroom Arched Mirror"
click at [486, 139] on div "Lead Time In Stock Weeks Est. Min Est. Max" at bounding box center [434, 144] width 164 height 29
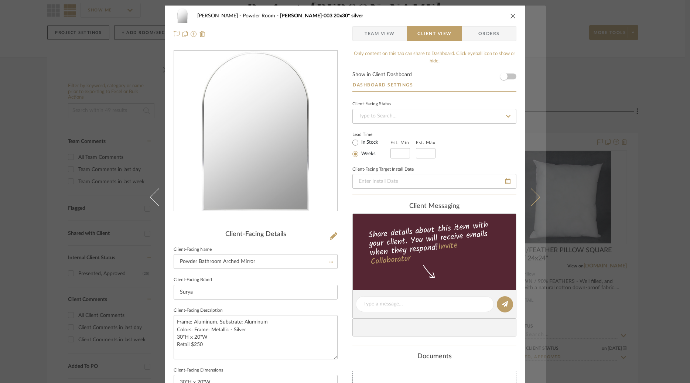
click at [528, 200] on icon at bounding box center [531, 197] width 18 height 18
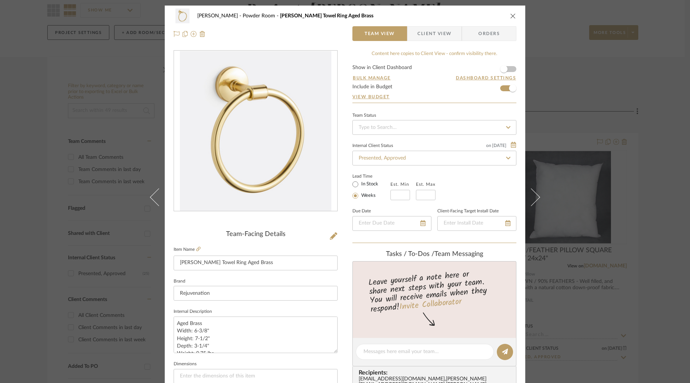
click at [438, 35] on span "Client View" at bounding box center [434, 33] width 34 height 15
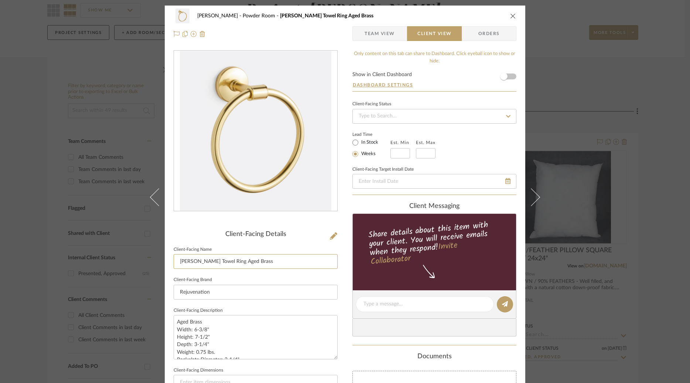
drag, startPoint x: 172, startPoint y: 262, endPoint x: 141, endPoint y: 254, distance: 32.8
click at [141, 254] on div "[PERSON_NAME] Powder Room [PERSON_NAME] Towel Ring Aged Brass Team View Client …" at bounding box center [345, 191] width 690 height 383
type input "Powder Bathroom Towel Ring - Aged Brass"
click at [466, 165] on fieldset "Client-Facing Target Install Date" at bounding box center [434, 176] width 164 height 25
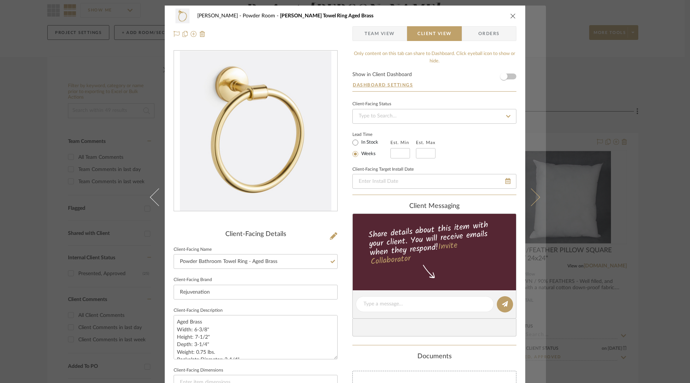
click at [533, 198] on icon at bounding box center [531, 197] width 18 height 18
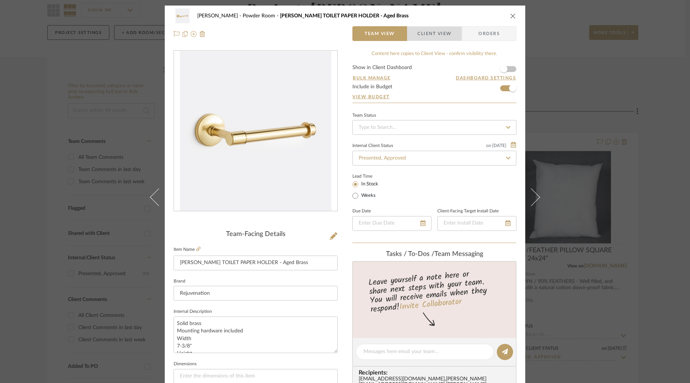
click at [429, 38] on span "Client View" at bounding box center [434, 33] width 34 height 15
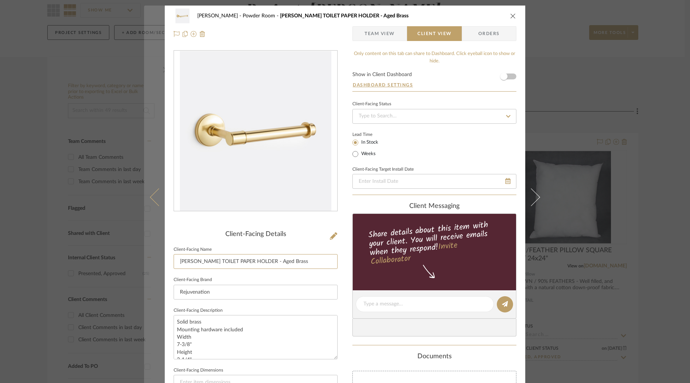
drag, startPoint x: 277, startPoint y: 261, endPoint x: 148, endPoint y: 244, distance: 129.6
click at [148, 244] on mat-dialog-content "[PERSON_NAME] Powder Room [PERSON_NAME] TOILET PAPER HOLDER - Aged Brass Team V…" at bounding box center [345, 307] width 402 height 603
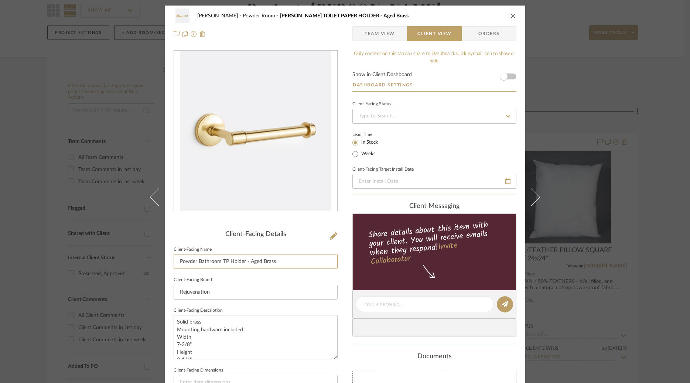
type input "Powder Bathroom TP Holder - Aged Brass"
click at [464, 154] on div "Lead Time In Stock Weeks" at bounding box center [434, 144] width 164 height 29
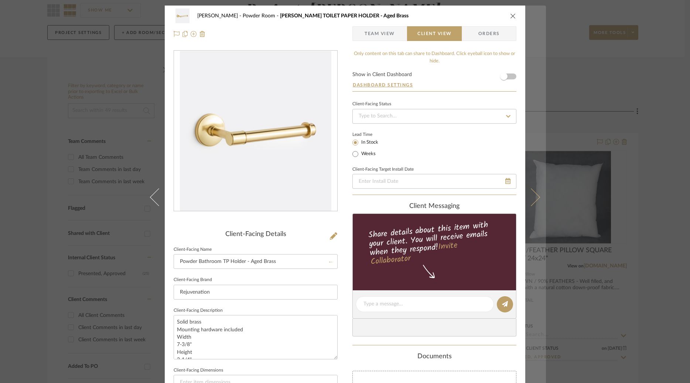
click at [533, 191] on button at bounding box center [535, 197] width 21 height 383
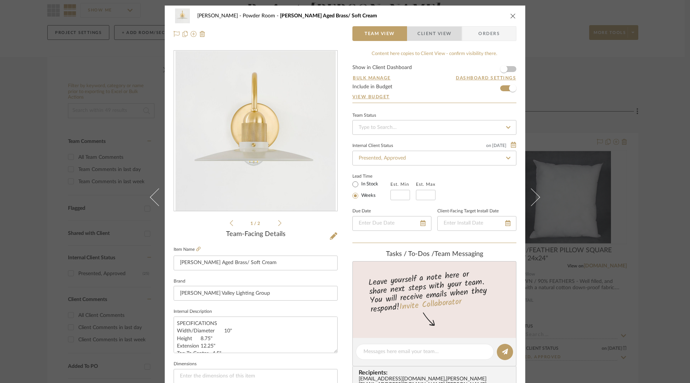
click at [427, 36] on span "Client View" at bounding box center [434, 33] width 34 height 15
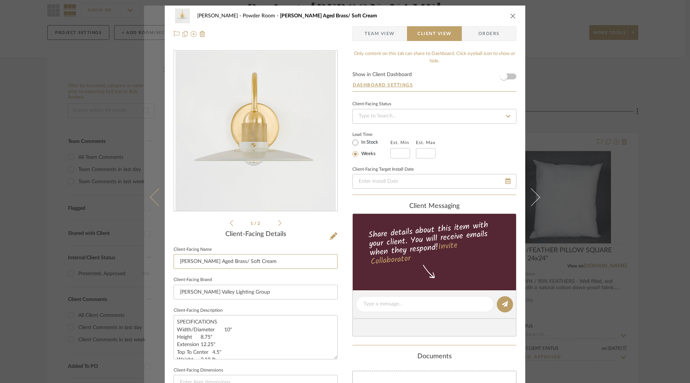
drag, startPoint x: 253, startPoint y: 261, endPoint x: 155, endPoint y: 260, distance: 97.1
click at [155, 260] on mat-dialog-content "[PERSON_NAME] Powder Room [PERSON_NAME] Aged Brass/ Soft Cream Team View Client…" at bounding box center [345, 307] width 402 height 603
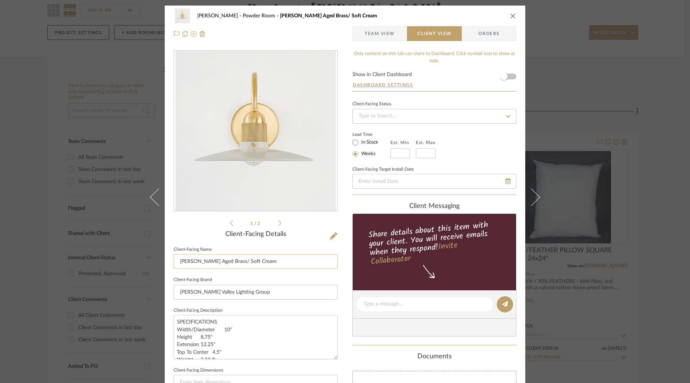
click at [207, 263] on input "[PERSON_NAME] Aged Brass/ Soft Cream" at bounding box center [256, 261] width 164 height 15
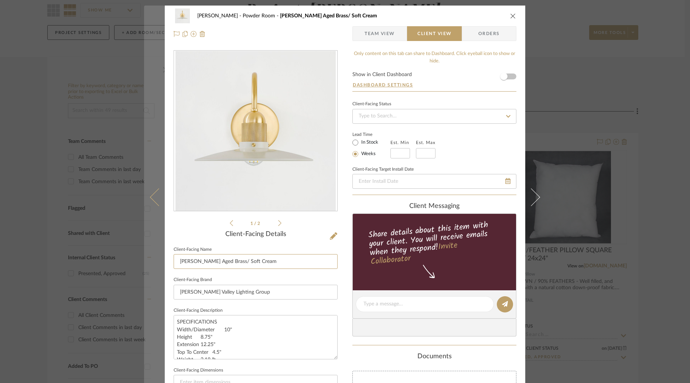
drag, startPoint x: 207, startPoint y: 263, endPoint x: 152, endPoint y: 261, distance: 54.7
click at [152, 261] on mat-dialog-content "[PERSON_NAME] Powder Room [PERSON_NAME] Aged Brass/ Soft Cream Team View Client…" at bounding box center [345, 307] width 402 height 603
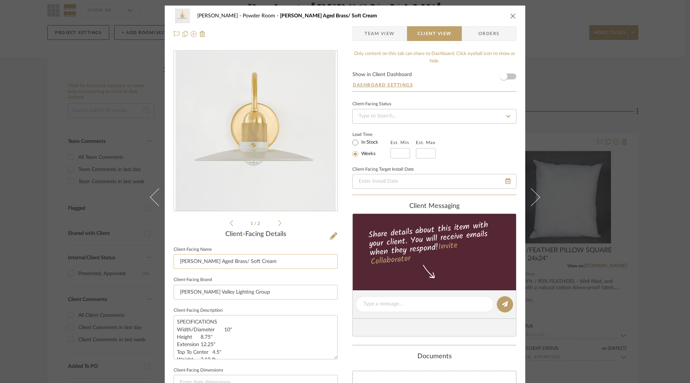
click at [208, 263] on input "[PERSON_NAME] Aged Brass/ Soft Cream" at bounding box center [256, 261] width 164 height 15
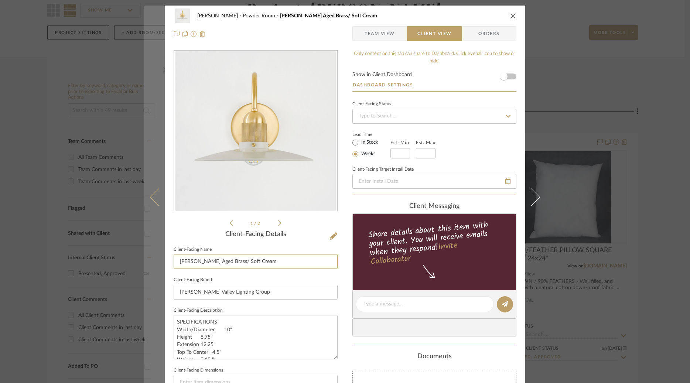
drag, startPoint x: 205, startPoint y: 263, endPoint x: 152, endPoint y: 246, distance: 55.6
click at [152, 246] on mat-dialog-content "[PERSON_NAME] Powder Room [PERSON_NAME] Aged Brass/ Soft Cream Team View Client…" at bounding box center [345, 307] width 402 height 603
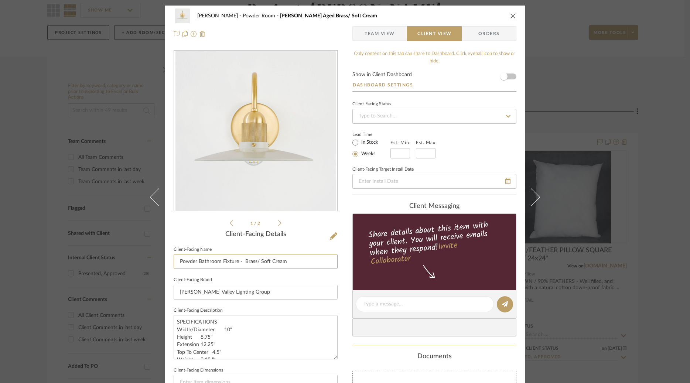
type input "Powder Bathroom Fixture - Brass/ Soft Cream"
click at [470, 147] on div "Lead Time In Stock Weeks Est. Min Est. Max" at bounding box center [434, 144] width 164 height 29
click at [528, 193] on icon at bounding box center [531, 197] width 18 height 18
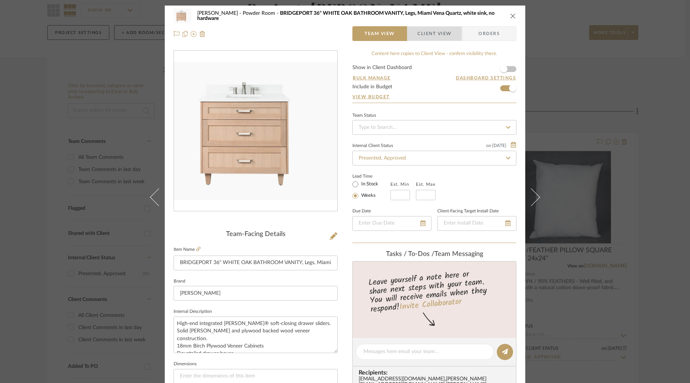
click at [429, 37] on span "Client View" at bounding box center [434, 33] width 34 height 15
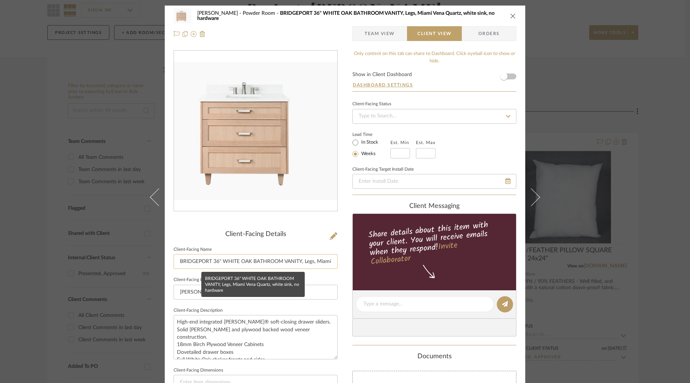
click at [272, 261] on input "BRIDGEPORT 36" WHITE OAK BATHROOM VANITY, Legs, Miami Vena Quartz, white sink, …" at bounding box center [256, 261] width 164 height 15
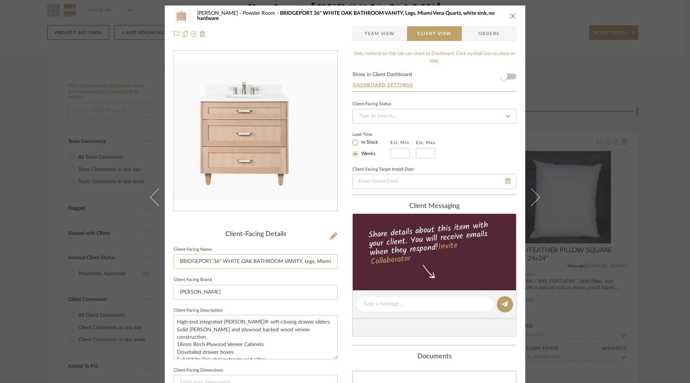
click at [272, 261] on input "BRIDGEPORT 36" WHITE OAK BATHROOM VANITY, Legs, Miami Vena Quartz, white sink, …" at bounding box center [256, 261] width 164 height 15
click at [218, 262] on input "Powder Bathroom Vanity" at bounding box center [256, 261] width 164 height 15
type input "Powder Bathroom White Oak Vanity"
click at [501, 136] on div "Lead Time In Stock Weeks Est. Min Est. Max" at bounding box center [434, 144] width 164 height 29
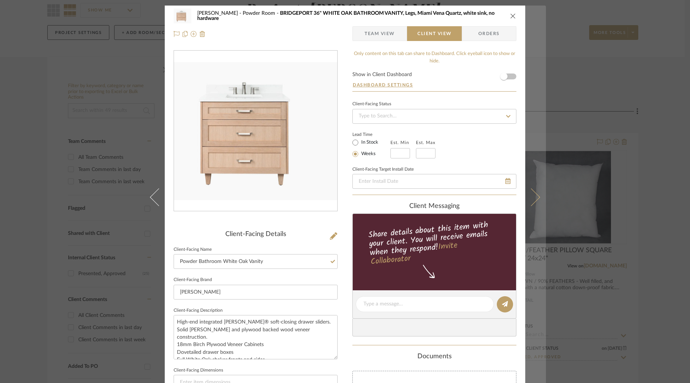
click at [535, 201] on button at bounding box center [535, 197] width 21 height 383
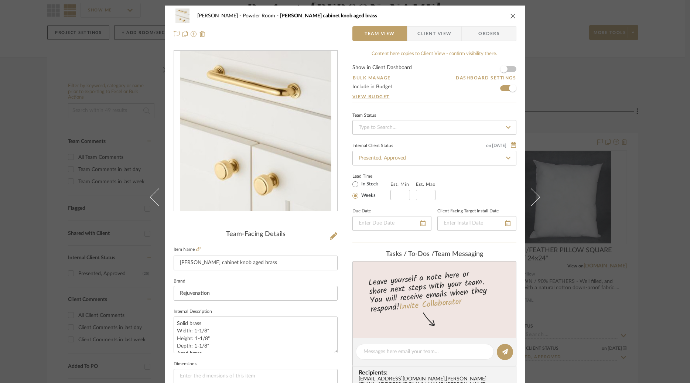
click at [430, 34] on span "Client View" at bounding box center [434, 33] width 34 height 15
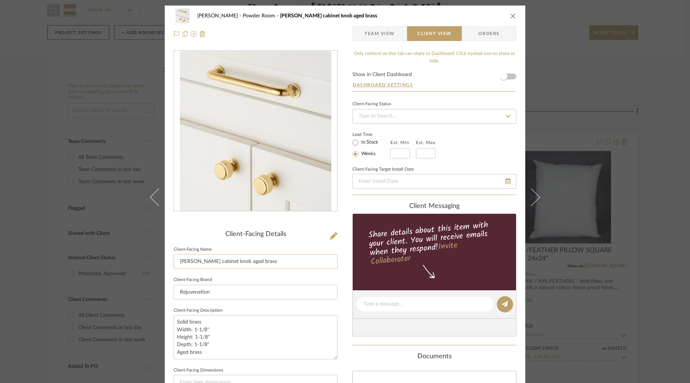
click at [253, 261] on input "[PERSON_NAME] cabinet knob aged brass" at bounding box center [256, 261] width 164 height 15
type input "Powder Bathroom Knobs - Aged Brass"
click at [483, 157] on div "Lead Time In Stock Weeks Est. Min Est. Max" at bounding box center [434, 144] width 164 height 29
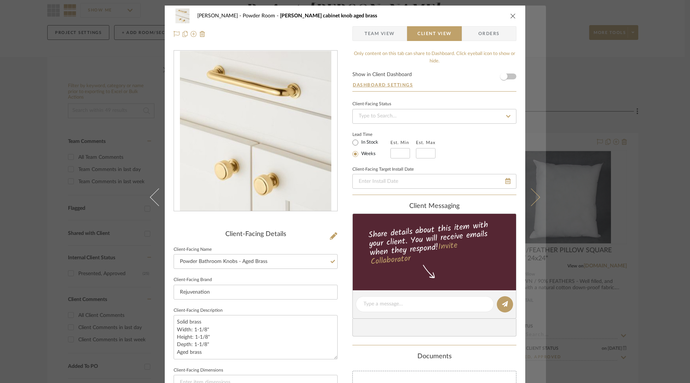
click at [533, 196] on icon at bounding box center [531, 197] width 18 height 18
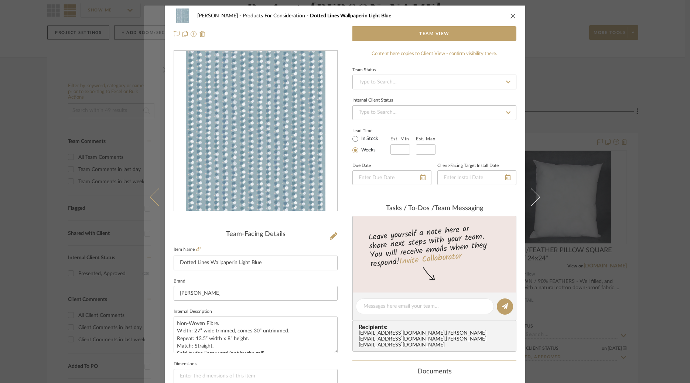
click at [153, 203] on button at bounding box center [154, 197] width 21 height 383
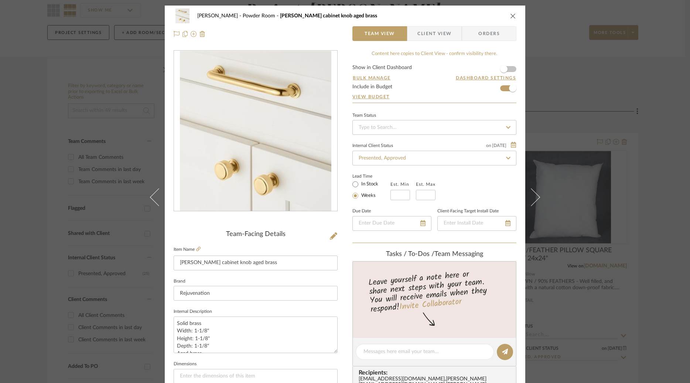
click at [511, 17] on icon "close" at bounding box center [513, 16] width 6 height 6
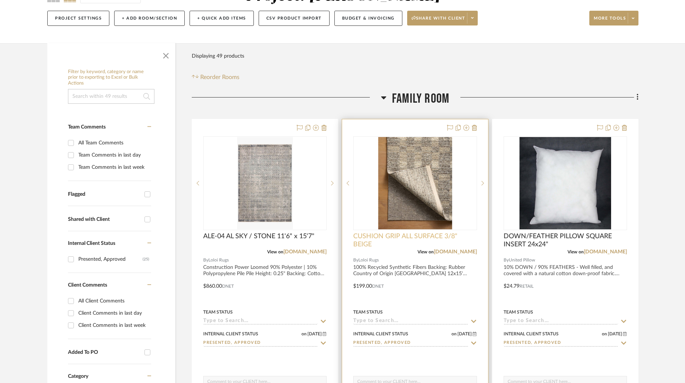
scroll to position [83, 0]
